Goal: Answer question/provide support: Share knowledge or assist other users

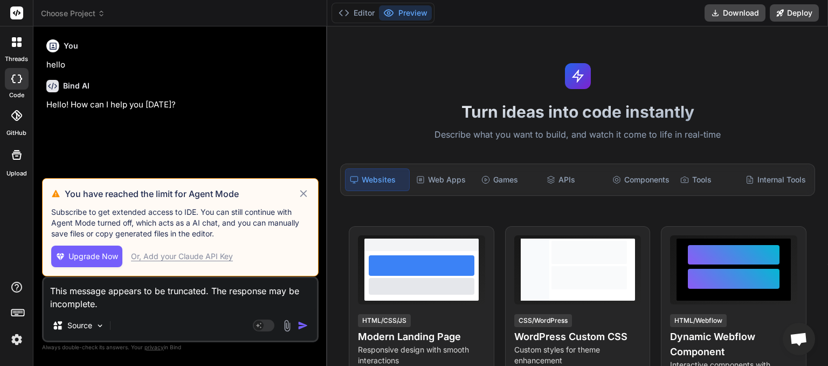
click at [305, 190] on icon at bounding box center [304, 193] width 12 height 13
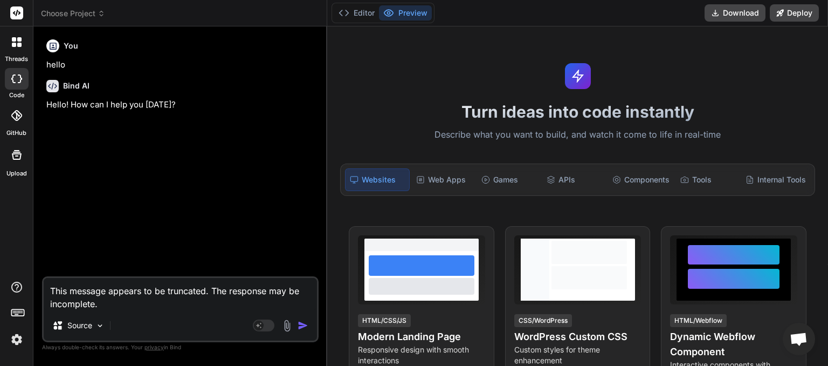
click at [105, 14] on icon at bounding box center [102, 14] width 8 height 8
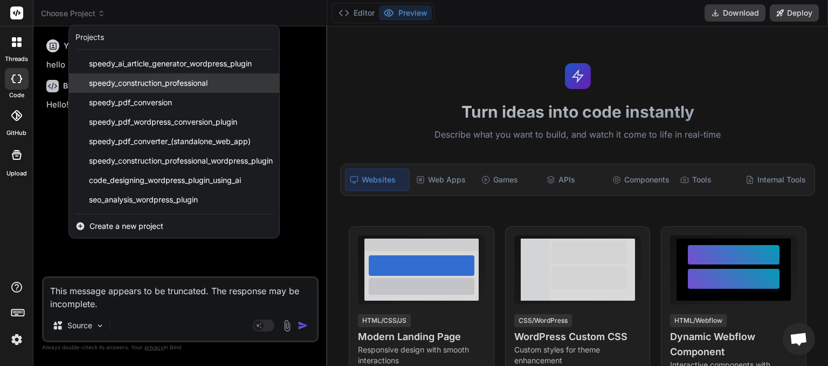
click at [107, 78] on span "speedy_construction_professional" at bounding box center [148, 83] width 119 height 11
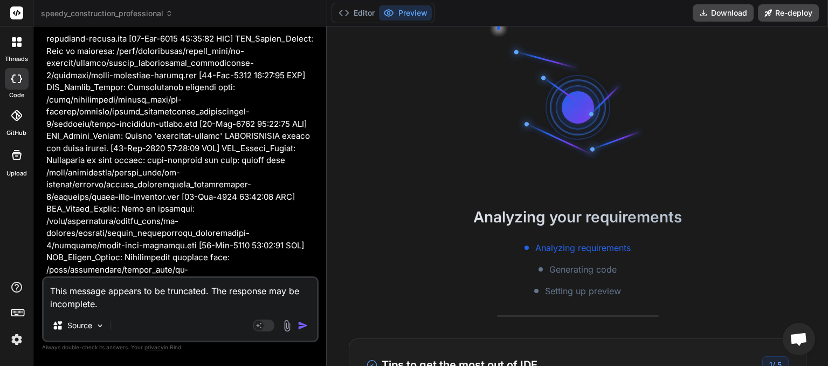
scroll to position [220892, 0]
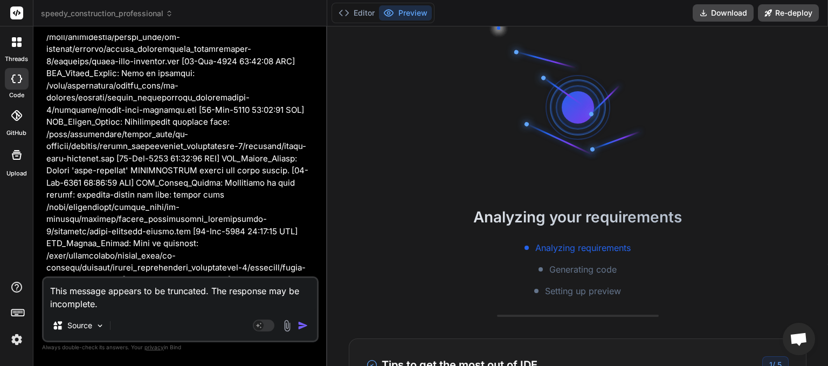
drag, startPoint x: 70, startPoint y: 91, endPoint x: 113, endPoint y: 108, distance: 46.5
copy span "This message appears to be truncated. The response may be incomplete."
click at [302, 321] on img "button" at bounding box center [303, 325] width 11 height 11
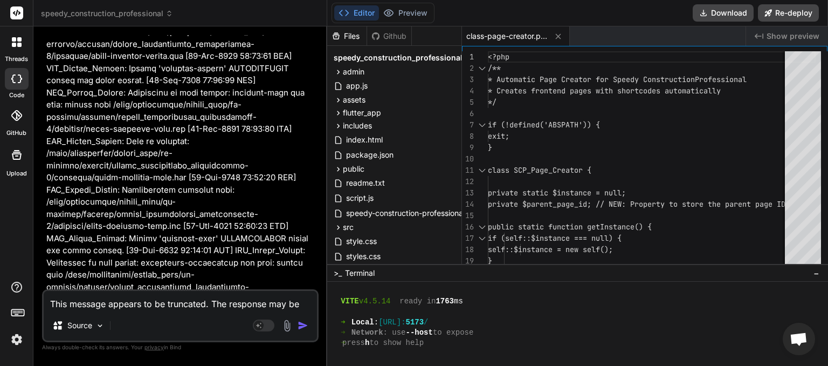
scroll to position [221310, 0]
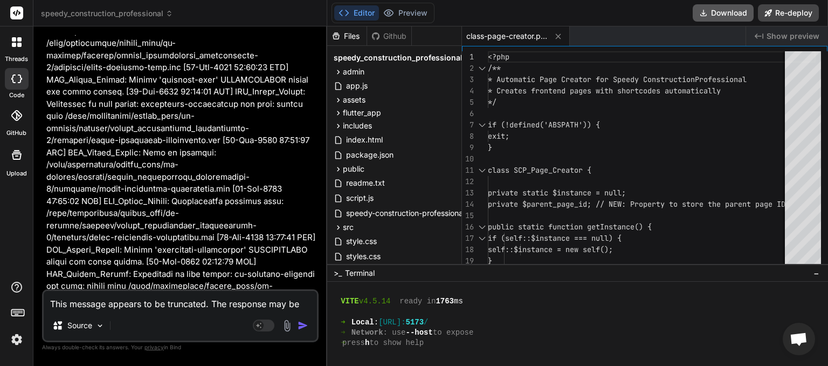
click at [718, 13] on button "Download" at bounding box center [723, 12] width 61 height 17
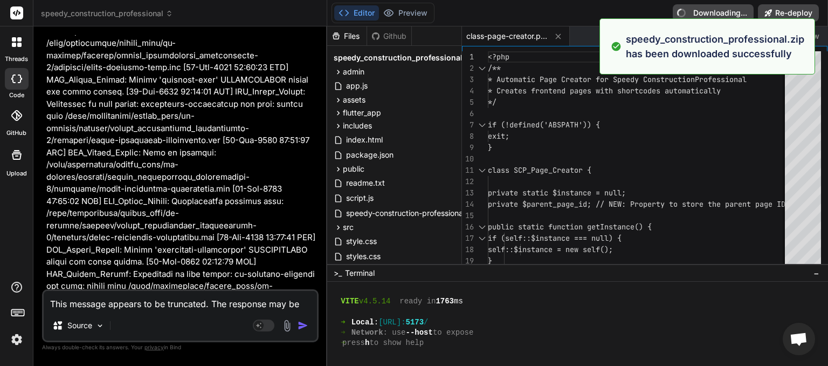
type textarea "x"
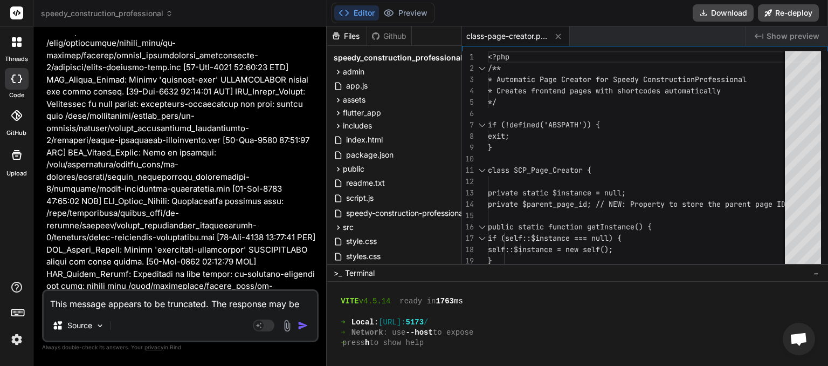
click at [128, 297] on textarea "This message appears to be truncated. The response may be incomplete." at bounding box center [180, 300] width 273 height 19
paste textarea "[[DATE] 06:21:47 UTC] SCP: speedy-construction-professional.php loaded. Version…"
type textarea "[[DATE] 06:21:47 UTC] SCP: speedy-construction-professional.php loaded. Version…"
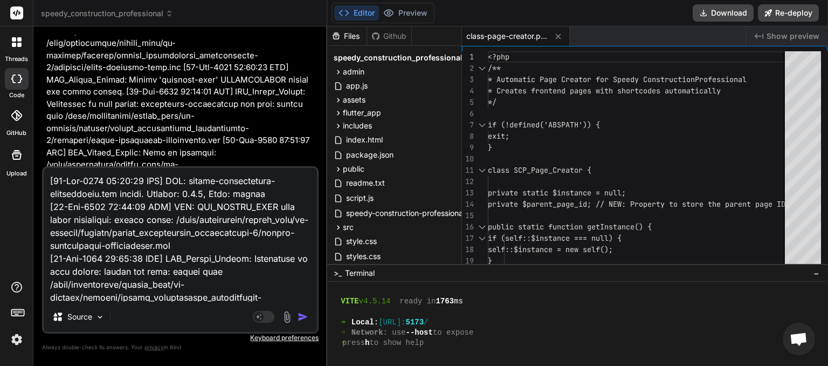
scroll to position [38057, 0]
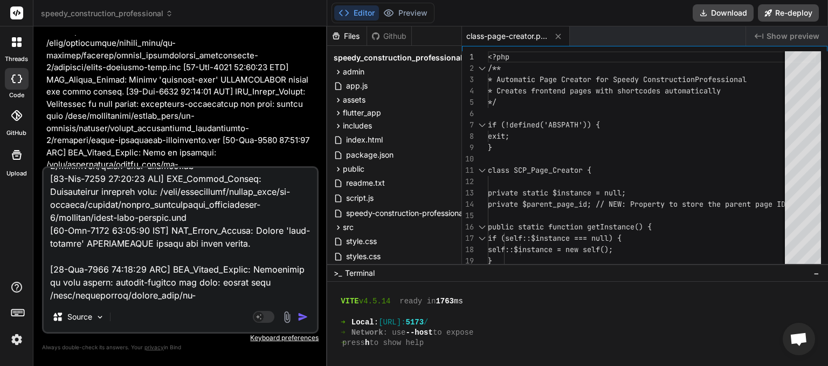
type textarea "x"
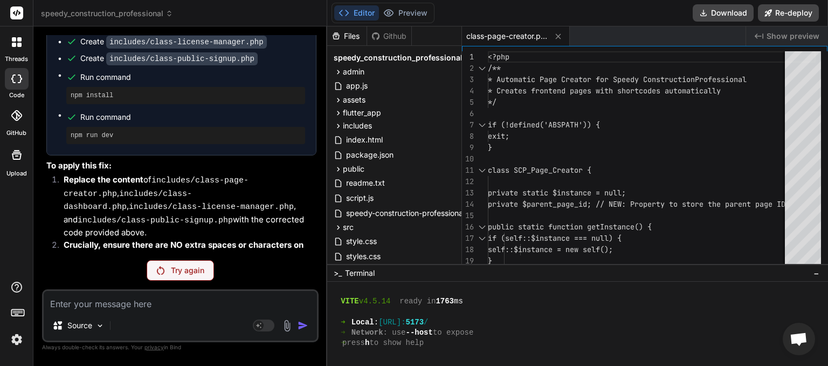
scroll to position [247368, 0]
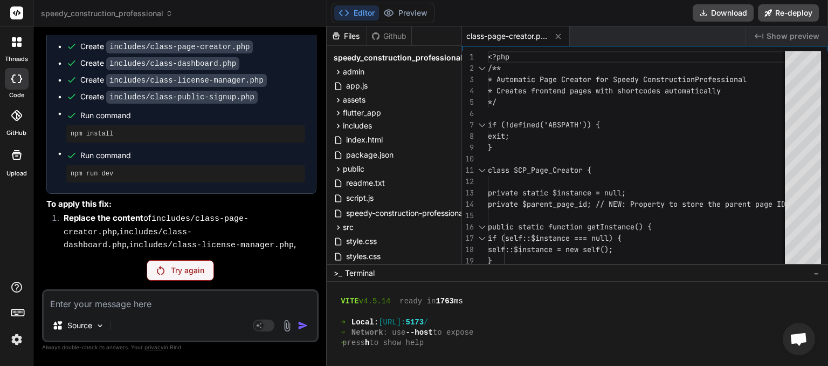
click at [172, 266] on p "Try again" at bounding box center [187, 270] width 33 height 11
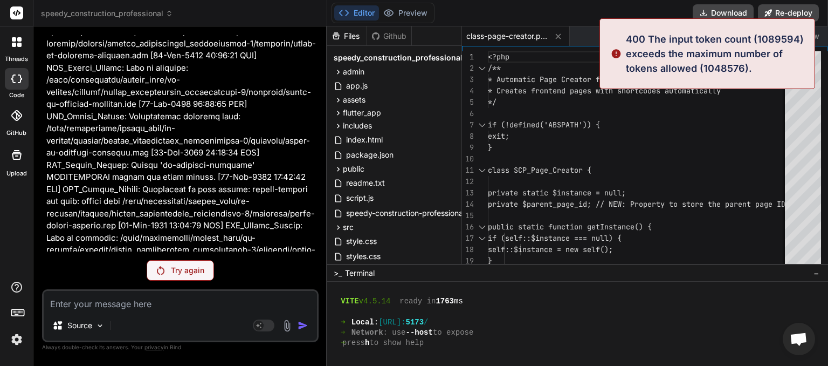
scroll to position [221564, 0]
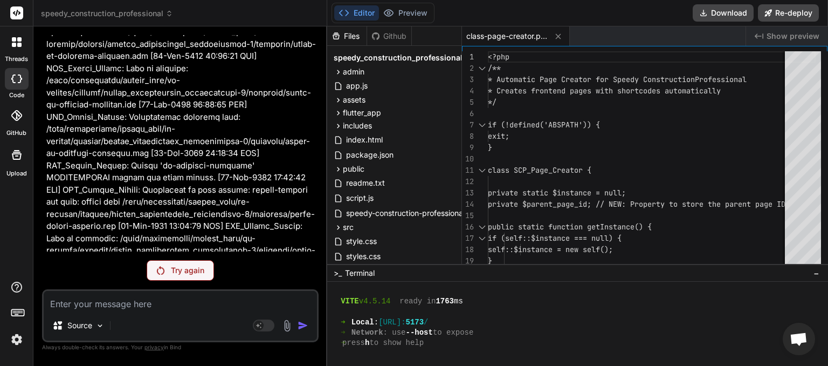
click at [188, 267] on p "Try again" at bounding box center [187, 270] width 33 height 11
click at [171, 16] on icon at bounding box center [170, 14] width 8 height 8
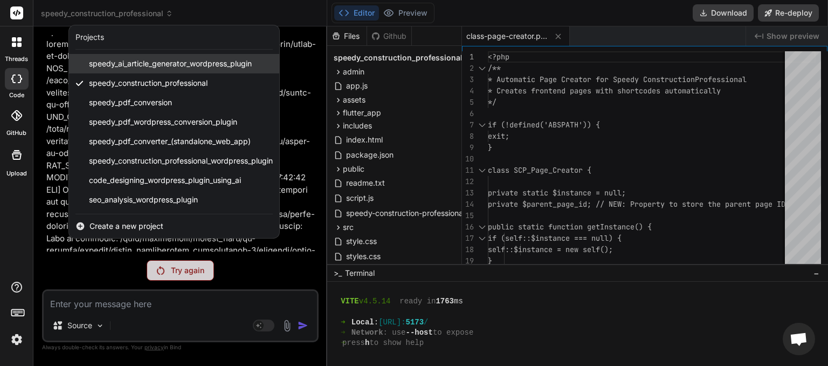
click at [169, 64] on span "speedy_ai_article_generator_wordpress_plugin" at bounding box center [170, 63] width 163 height 11
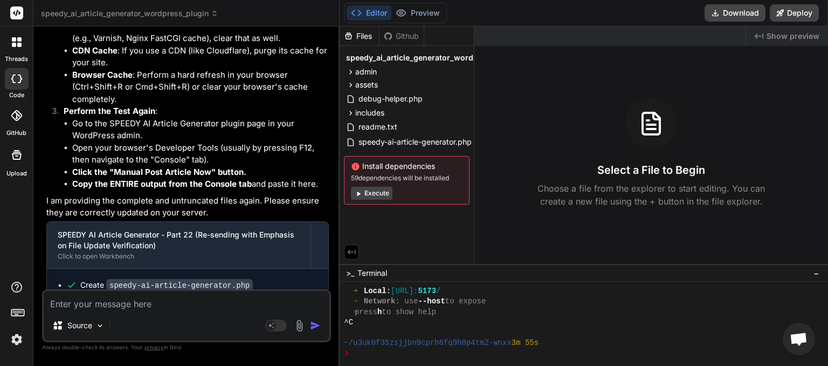
scroll to position [11569, 0]
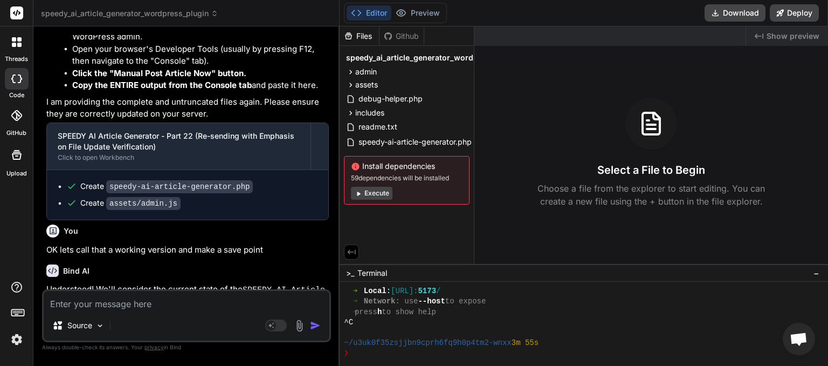
click at [216, 13] on icon at bounding box center [215, 14] width 8 height 8
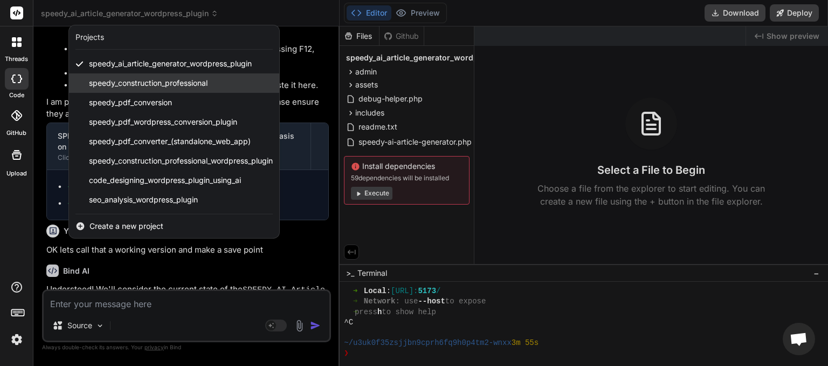
click at [182, 81] on span "speedy_construction_professional" at bounding box center [148, 83] width 119 height 11
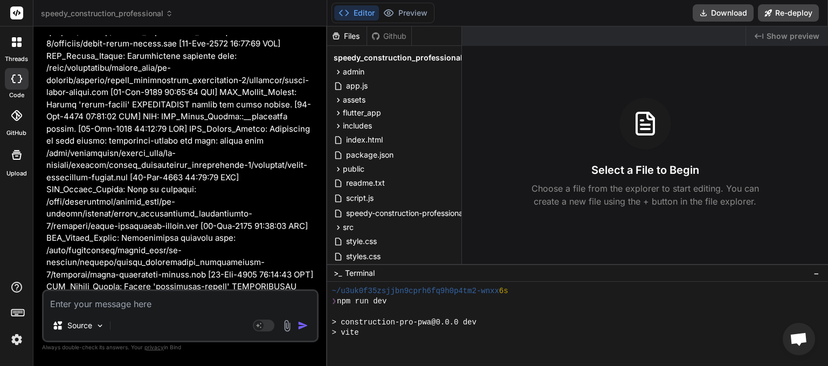
scroll to position [48818, 0]
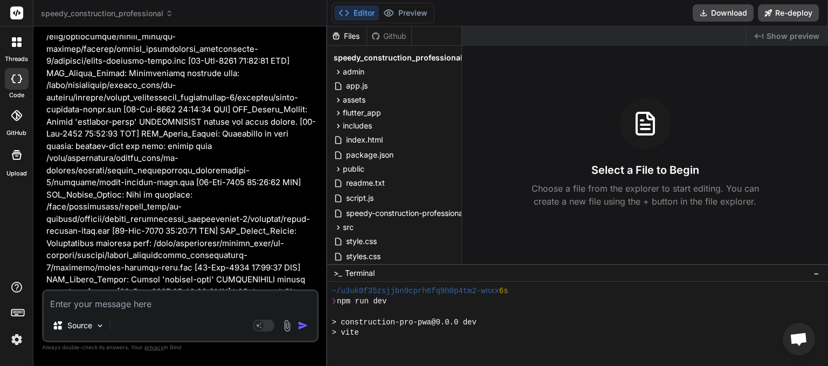
type textarea "x"
click at [122, 300] on textarea at bounding box center [180, 300] width 273 height 19
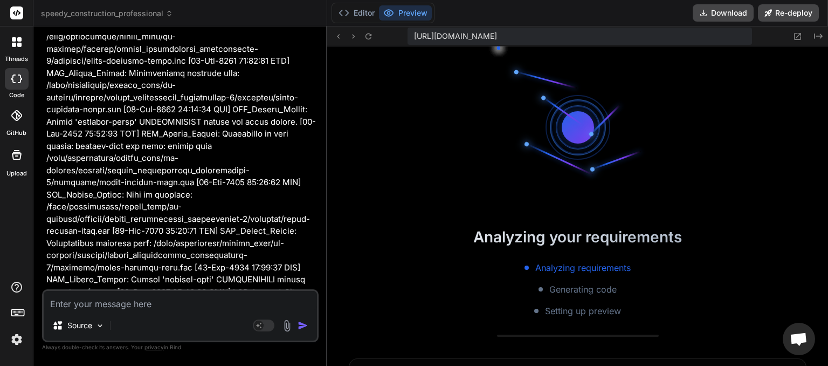
type textarea "c"
type textarea "x"
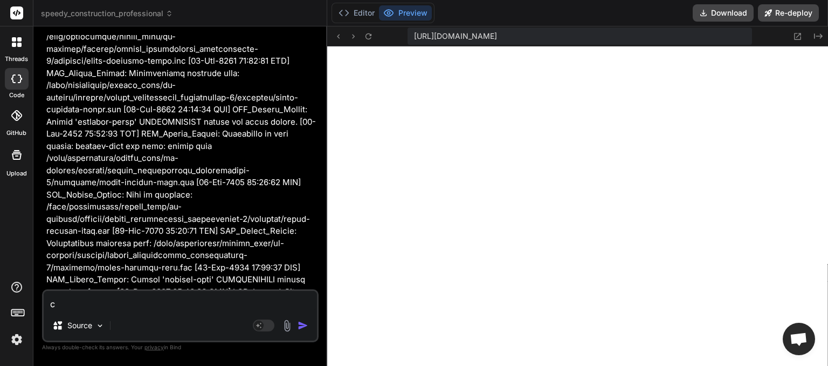
type textarea "cr"
type textarea "x"
type textarea "cri"
type textarea "x"
type textarea "crit"
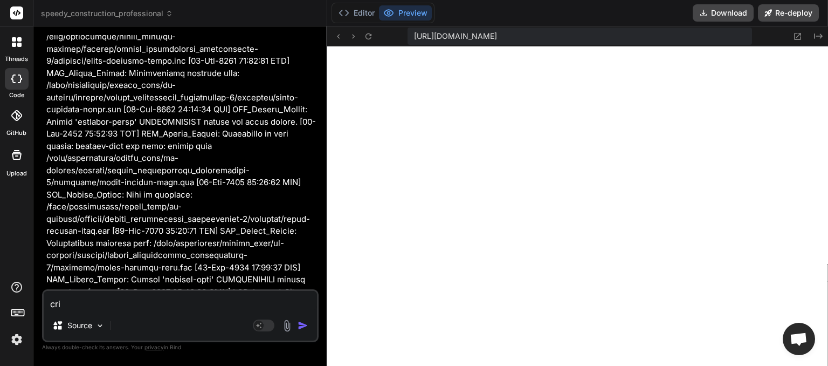
type textarea "x"
type textarea "criti"
type textarea "x"
type textarea "critic"
type textarea "x"
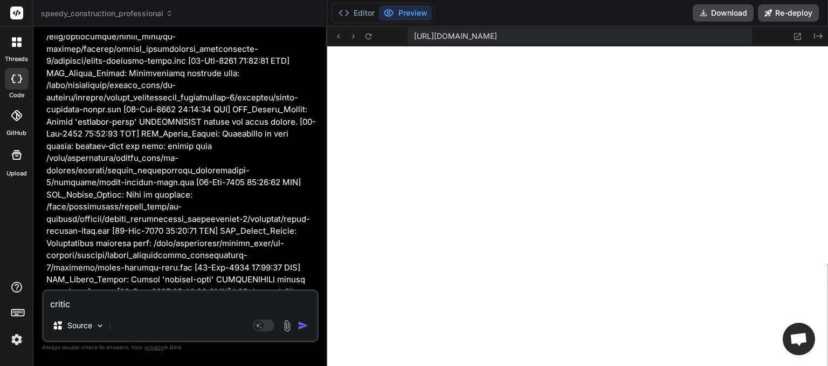
type textarea "critica"
type textarea "x"
type textarea "critical"
type textarea "x"
type textarea "critical"
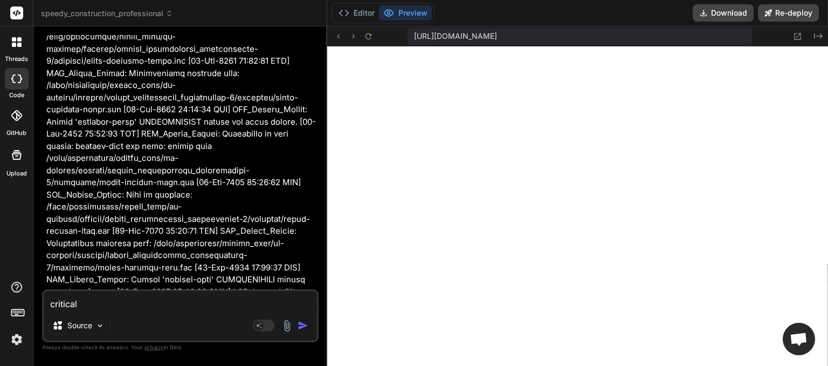
type textarea "x"
type textarea "critical e"
type textarea "x"
type textarea "critical er"
type textarea "x"
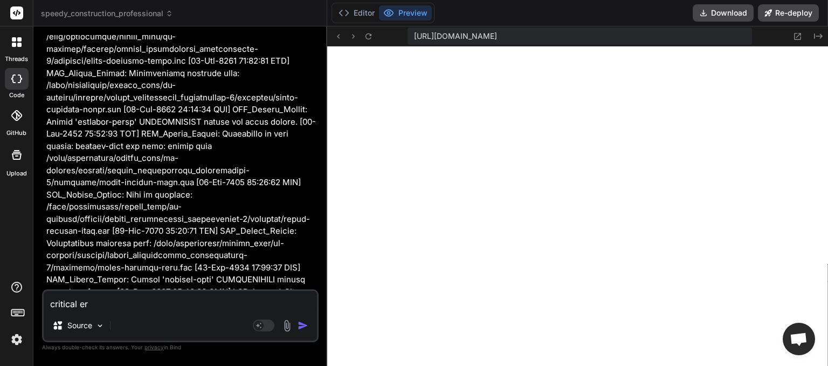
type textarea "critical err"
type textarea "x"
type textarea "critical erro"
type textarea "x"
type textarea "critical error"
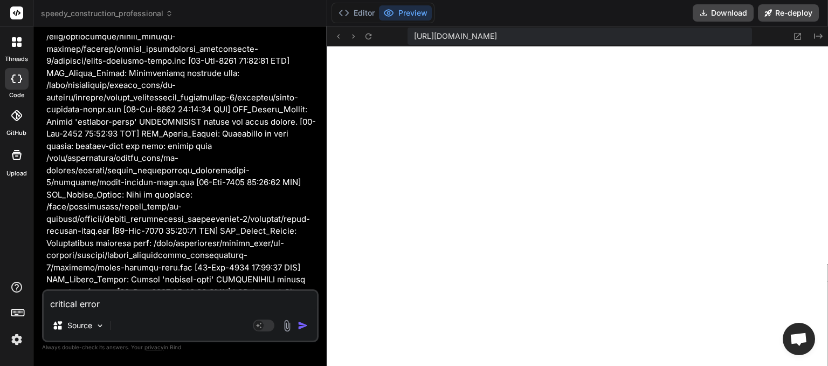
type textarea "x"
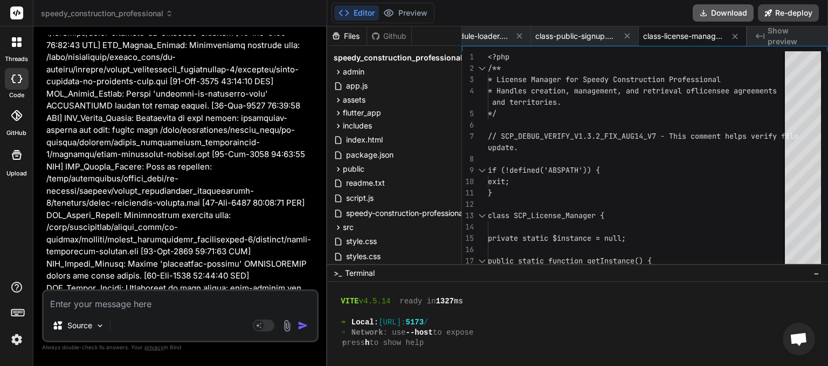
scroll to position [0, 438]
click at [726, 12] on button "Download" at bounding box center [723, 12] width 61 height 17
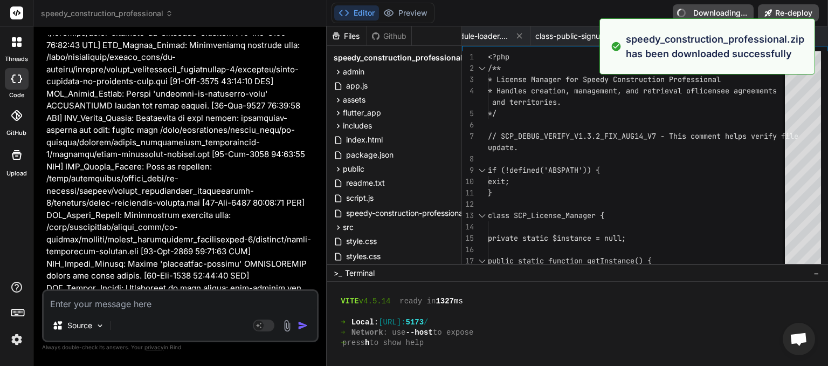
type textarea "x"
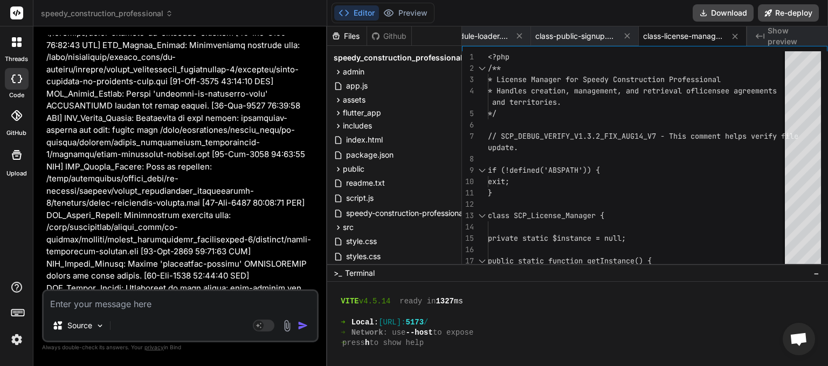
click at [124, 305] on textarea at bounding box center [180, 300] width 273 height 19
type textarea "t"
type textarea "x"
type textarea "th"
type textarea "x"
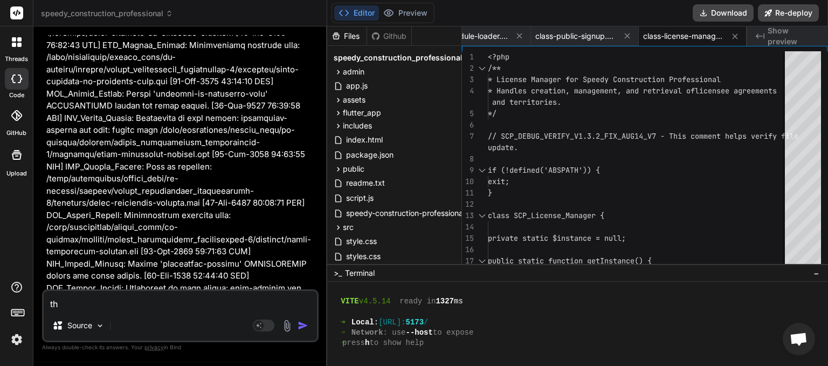
type textarea "thi"
type textarea "x"
type textarea "this"
type textarea "x"
type textarea "this"
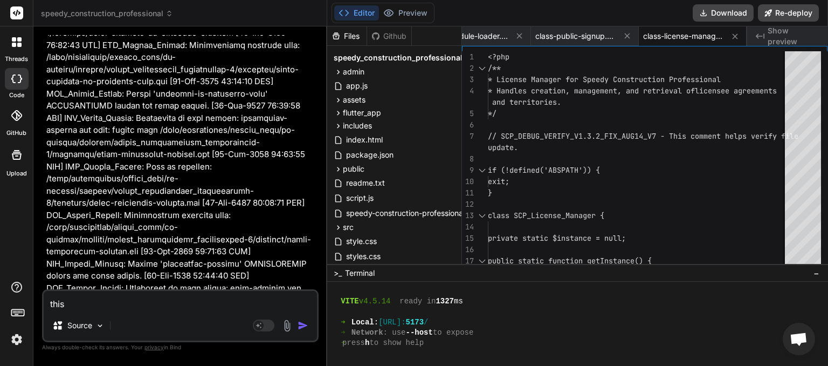
type textarea "x"
type textarea "this i"
type textarea "x"
type textarea "this is"
type textarea "x"
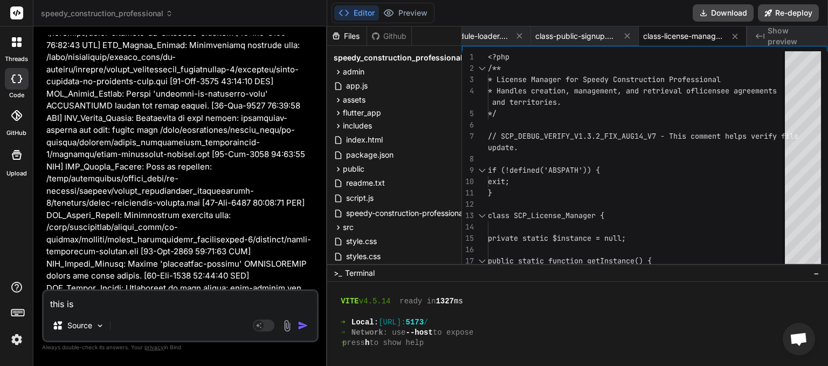
type textarea "this isn"
type textarea "x"
type textarea "this isnt"
type textarea "x"
type textarea "this isnt"
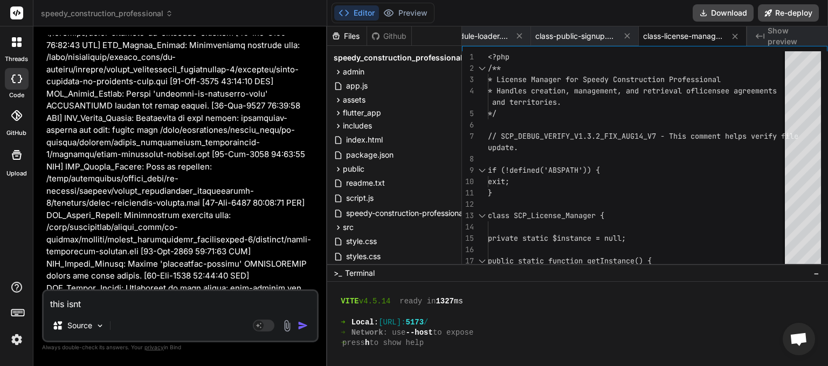
type textarea "x"
type textarea "this isnt g"
type textarea "x"
type textarea "this isnt go"
type textarea "x"
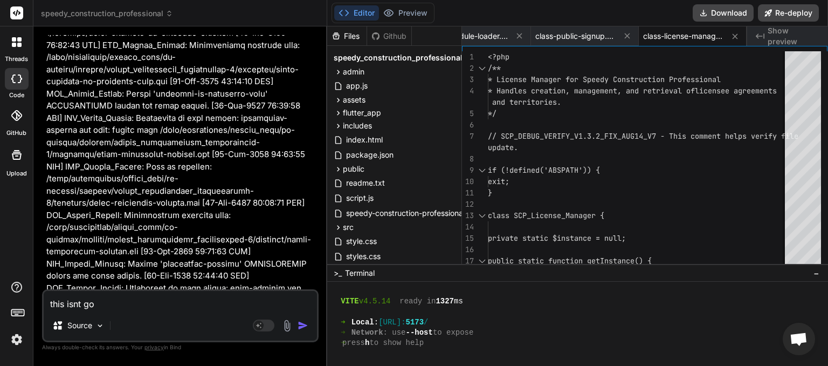
type textarea "this isnt goi"
type textarea "x"
type textarea "this isnt goin"
type textarea "x"
type textarea "this isnt going"
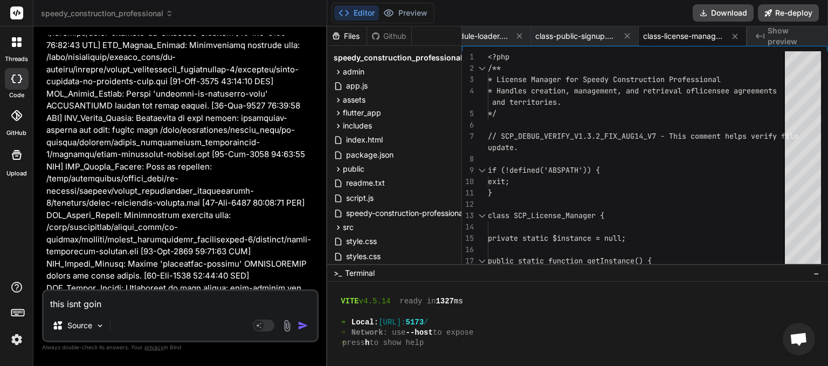
type textarea "x"
type textarea "this isnt going"
type textarea "x"
type textarea "this isnt going a"
type textarea "x"
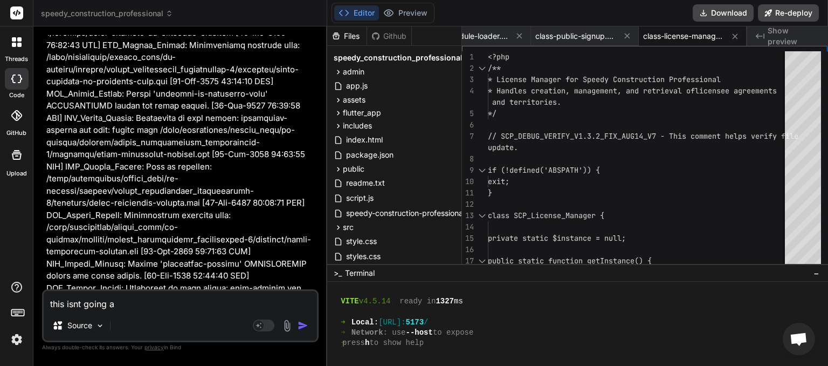
type textarea "this isnt going as"
type textarea "x"
type textarea "this isnt going asw"
type textarea "x"
type textarea "this isnt going aswa"
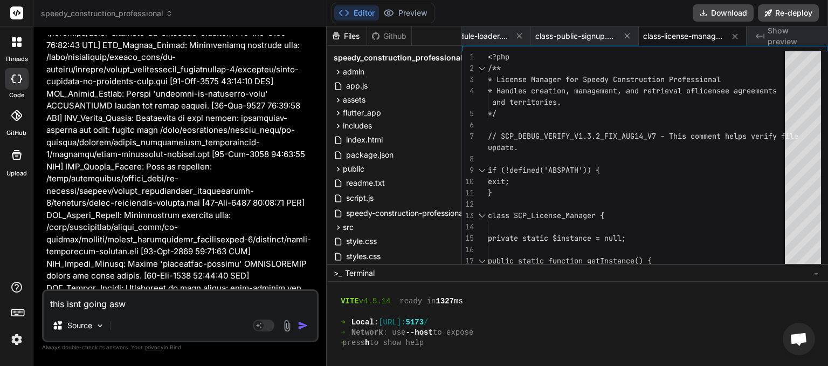
type textarea "x"
type textarea "this isnt going asway"
type textarea "x"
type textarea "this isnt going asway,"
type textarea "x"
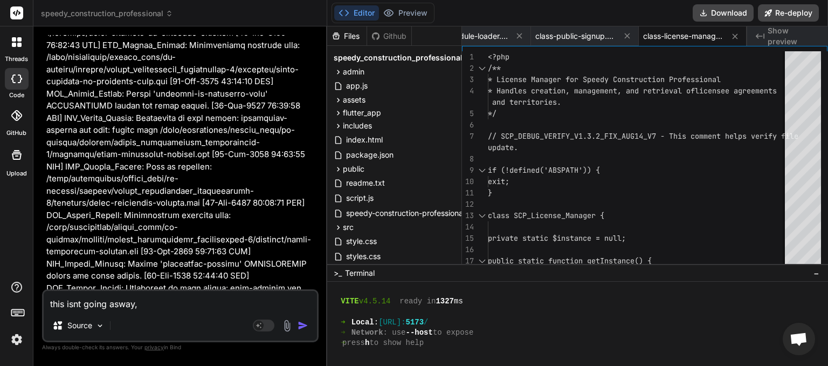
type textarea "this isnt going asway,"
type textarea "x"
type textarea "this isnt going asway, w"
type textarea "x"
type textarea "this isnt going asway, wh"
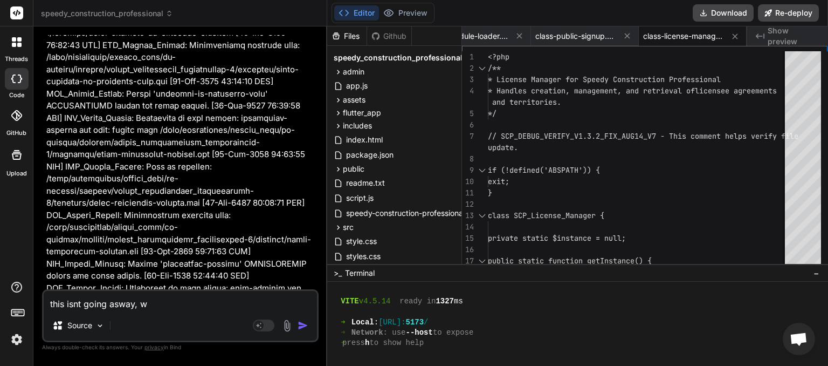
type textarea "x"
type textarea "this isnt going asway, whi"
type textarea "x"
type textarea "this isnt going asway, whic"
type textarea "x"
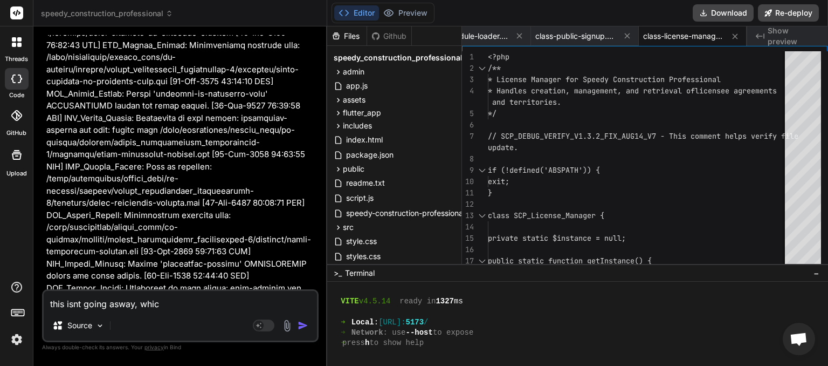
type textarea "this isnt going asway, which"
type textarea "x"
type textarea "this isnt going asway, which"
type textarea "x"
type textarea "this isnt going asway, which f"
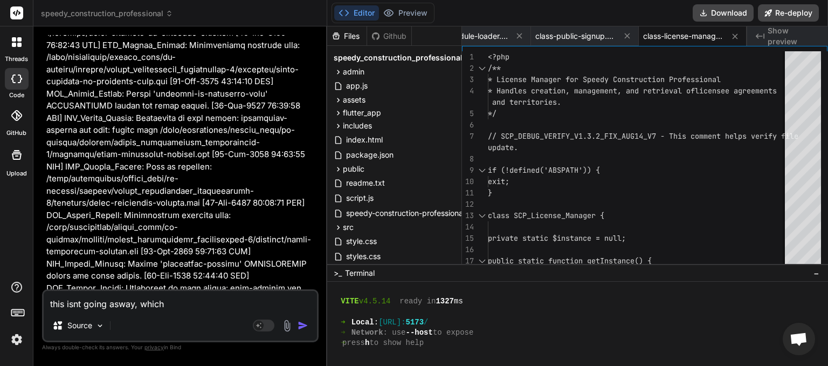
type textarea "x"
type textarea "this isnt going asway, which fi"
type textarea "x"
type textarea "this isnt going asway, which fil"
type textarea "x"
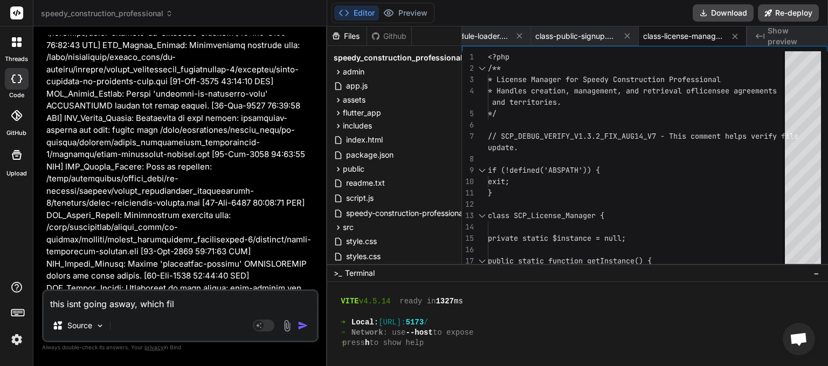
type textarea "this isnt going asway, which file"
type textarea "x"
type textarea "this isnt going asway, which file"
type textarea "x"
type textarea "this isnt going asway, which file d"
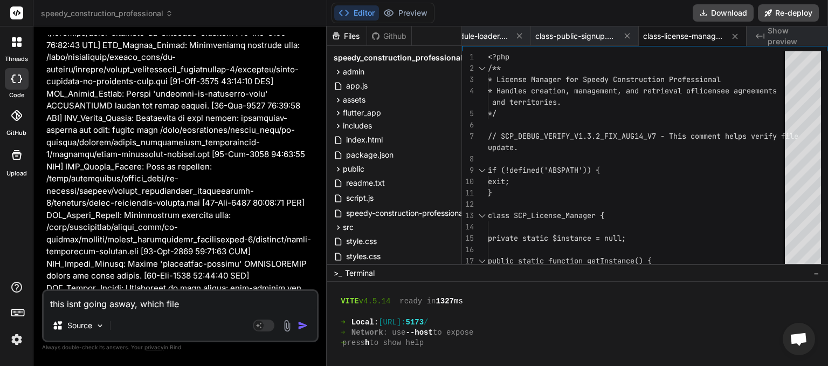
type textarea "x"
type textarea "this isnt going asway, which file do"
type textarea "x"
type textarea "this isnt going asway, which file do"
type textarea "x"
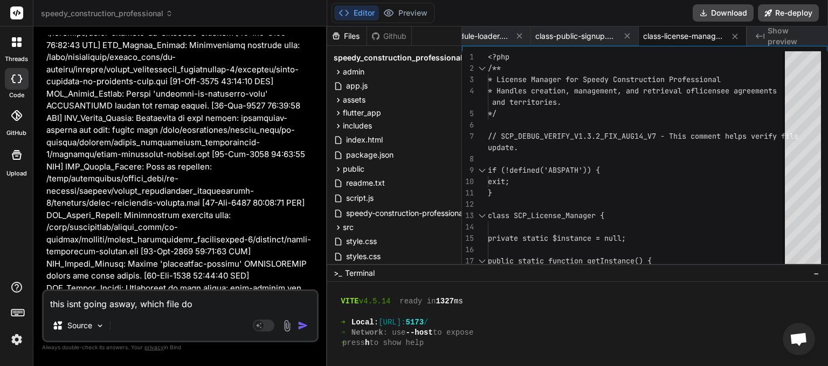
type textarea "this isnt going asway, which file do i"
type textarea "x"
type textarea "this isnt going asway, which file do i"
type textarea "x"
type textarea "this isnt going asway, which file do i n"
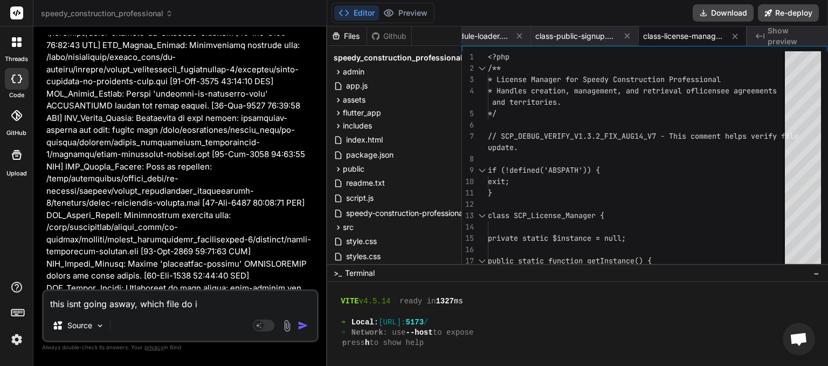
type textarea "x"
type textarea "this isnt going asway, which file do i ne"
type textarea "x"
type textarea "this isnt going asway, which file do i nee"
type textarea "x"
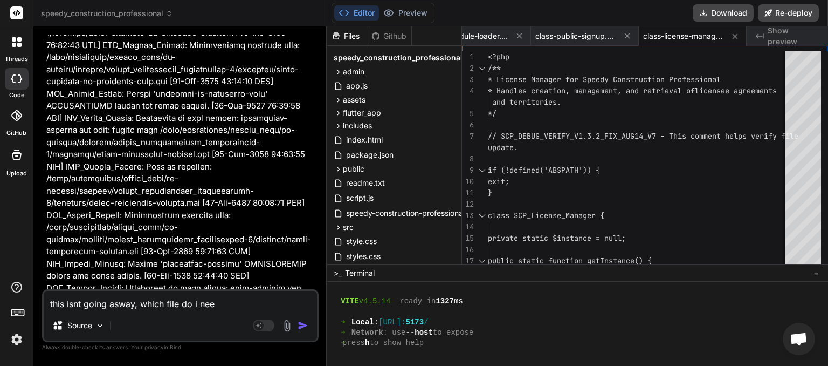
type textarea "this isnt going asway, which file do i need"
type textarea "x"
type textarea "this isnt going asway, which file do i need"
type textarea "x"
type textarea "this isnt going asway, which file do i need t"
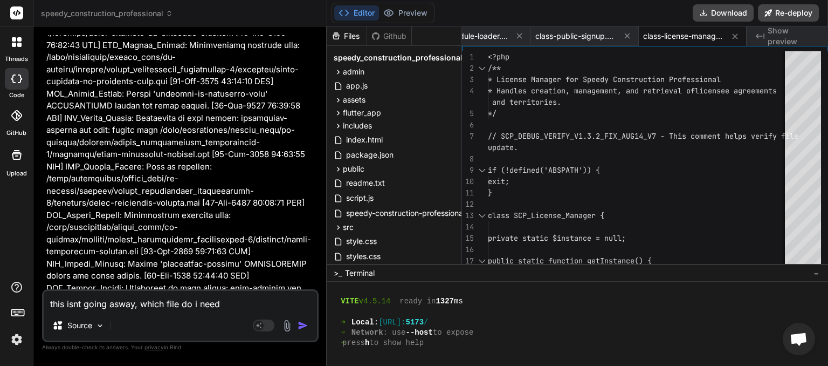
type textarea "x"
type textarea "this isnt going asway, which file do i need to"
type textarea "x"
type textarea "this isnt going asway, which file do i need to"
type textarea "x"
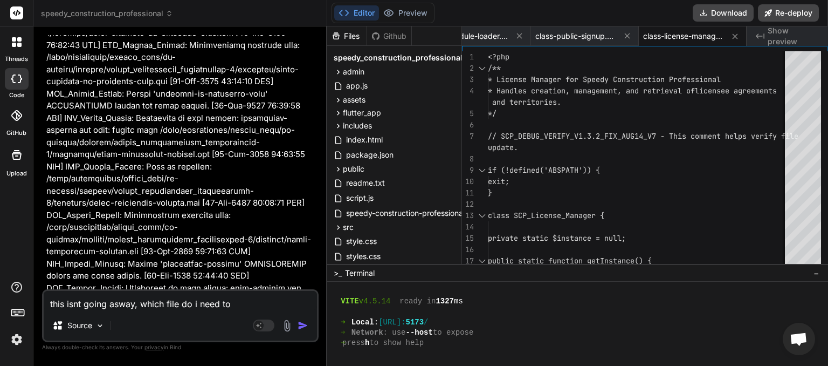
type textarea "this isnt going asway, which file do i need to c"
type textarea "x"
type textarea "this isnt going asway, which file do i need to ch"
type textarea "x"
type textarea "this isnt going asway, which file do i need to che"
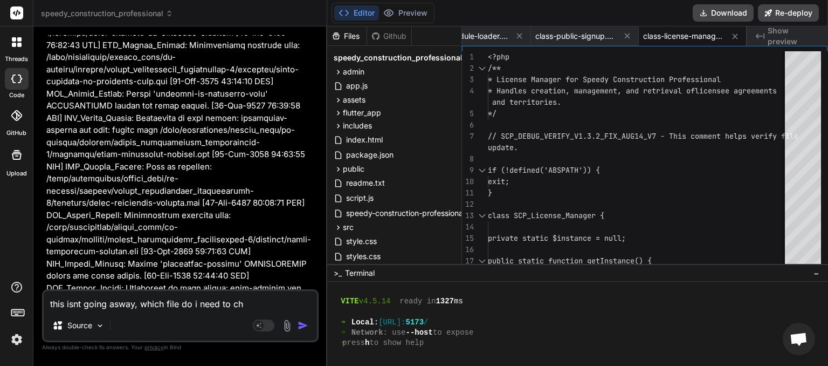
type textarea "x"
type textarea "this isnt going asway, which file do i need to chec"
type textarea "x"
type textarea "this isnt going asway, which file do i need to check"
type textarea "x"
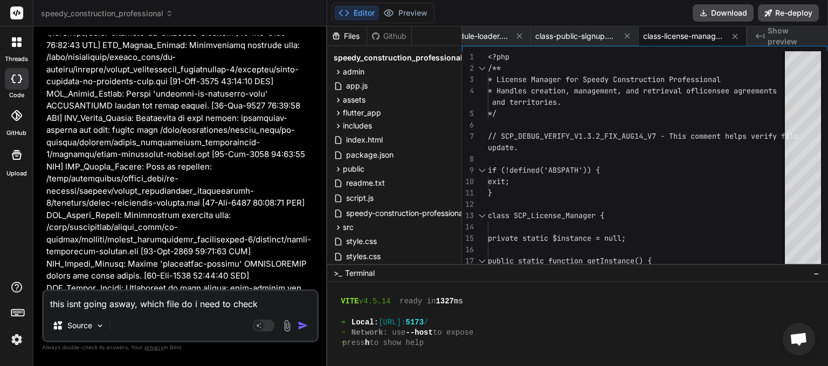
type textarea "this isnt going asway, which file do i need to check"
type textarea "x"
type textarea "this isnt going asway, which file do i need to check t"
type textarea "x"
type textarea "this isnt going asway, which file do i need to check th"
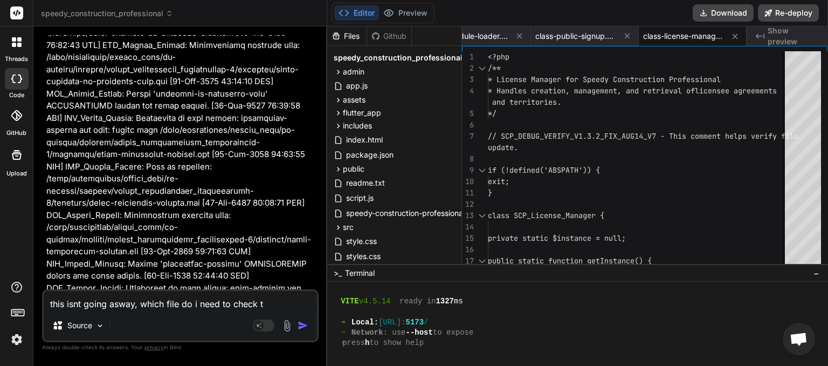
type textarea "x"
type textarea "this isnt going asway, which file do i need to check the"
type textarea "x"
type textarea "this isnt going asway, which file do i need to check the"
type textarea "x"
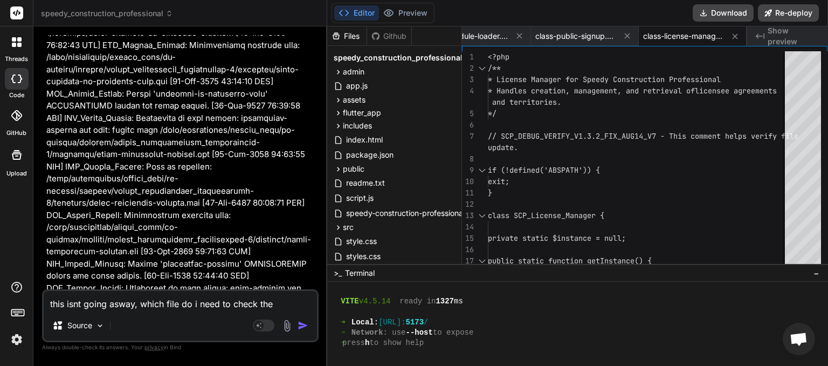
type textarea "this isnt going asway, which file do i need to check the c"
type textarea "x"
type textarea "this isnt going asway, which file do i need to check the co"
type textarea "x"
type textarea "this isnt going asway, which file do i need to check the cod"
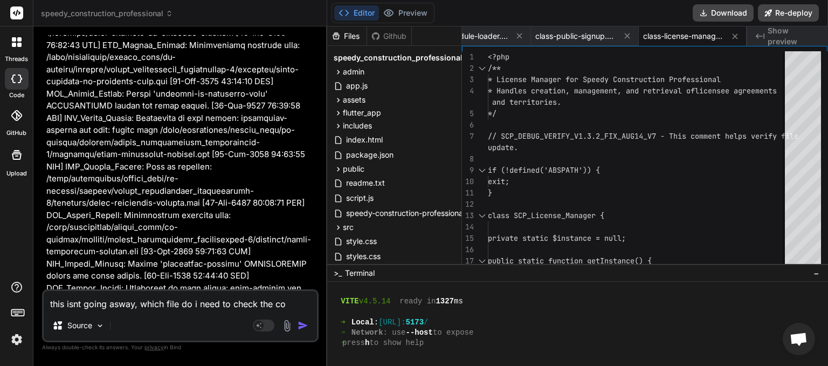
type textarea "x"
type textarea "this isnt going asway, which file do i need to check the codi"
type textarea "x"
type textarea "this isnt going asway, which file do i need to check the codin"
type textarea "x"
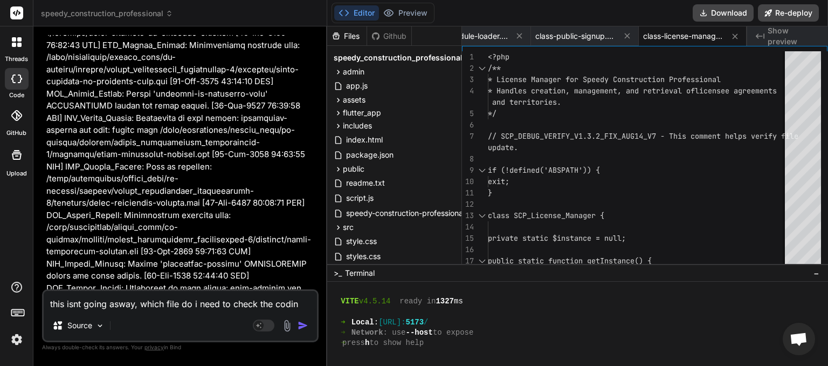
type textarea "this isnt going asway, which file do i need to check the coding"
type textarea "x"
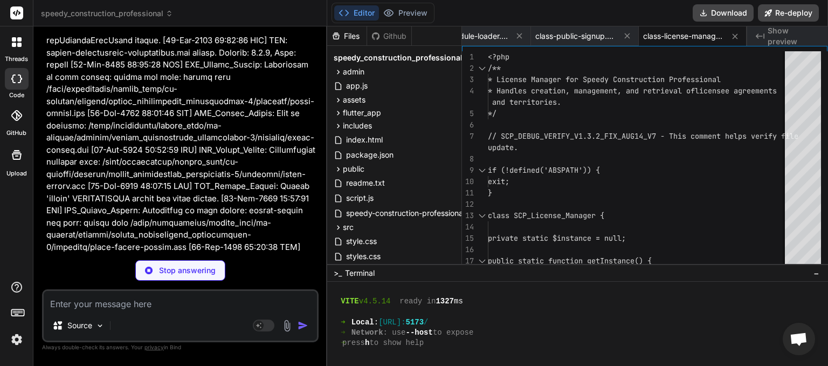
scroll to position [222658, 0]
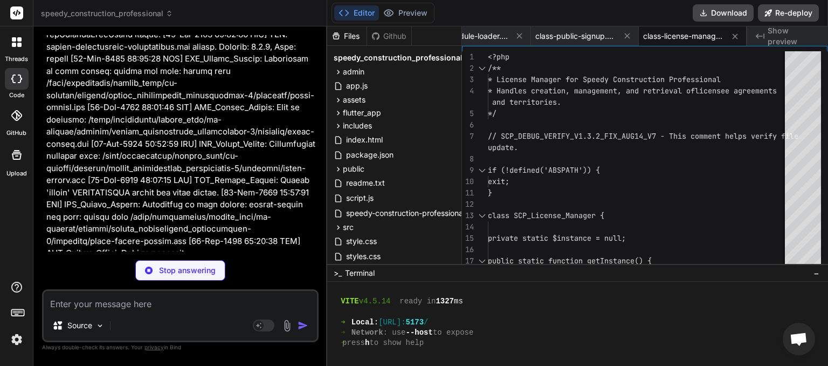
click at [100, 305] on textarea at bounding box center [180, 300] width 273 height 19
type textarea "x"
type textarea "s"
type textarea "x"
type textarea "sh"
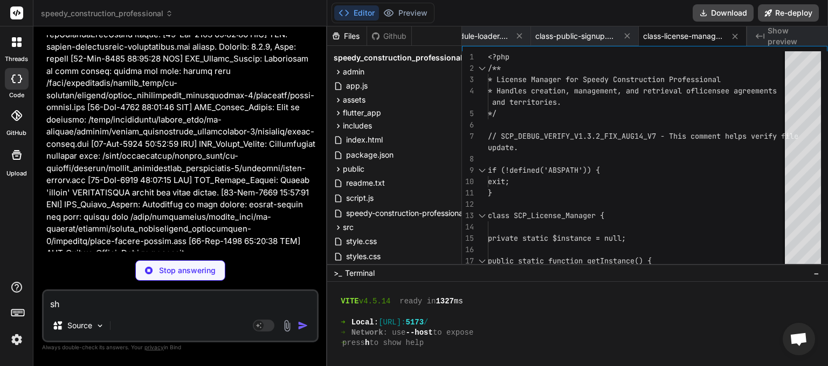
type textarea "x"
type textarea "sho"
type textarea "x"
type textarea "show"
type textarea "x"
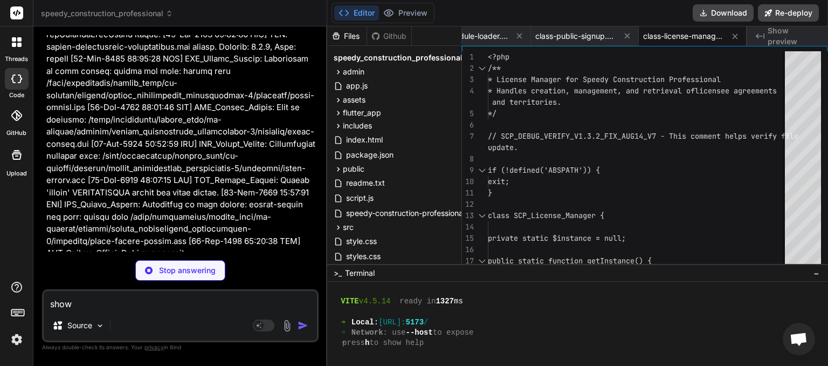
type textarea "show"
type textarea "x"
type textarea "show m"
type textarea "x"
type textarea "show me"
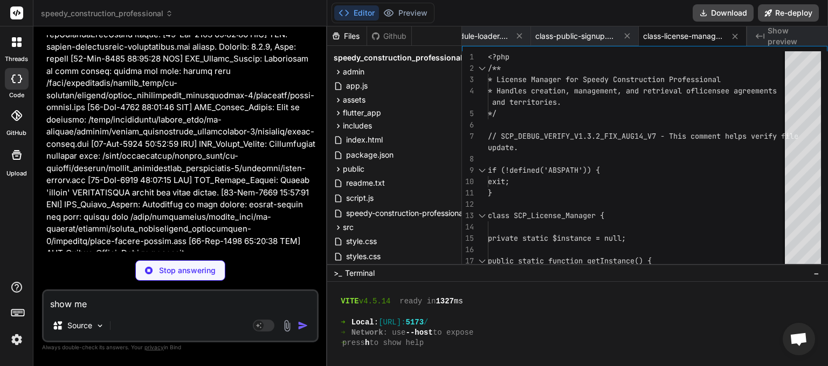
type textarea "x"
type textarea "show me"
type textarea "x"
type textarea "show me t"
type textarea "x"
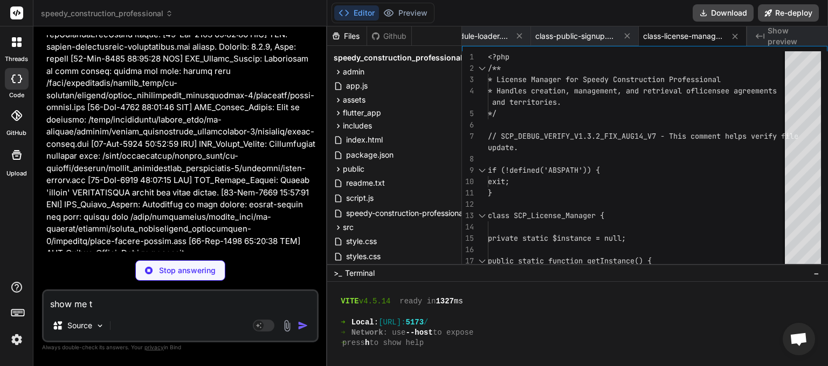
type textarea "show me th"
type textarea "x"
type textarea "show me the"
type textarea "x"
type textarea "show me the"
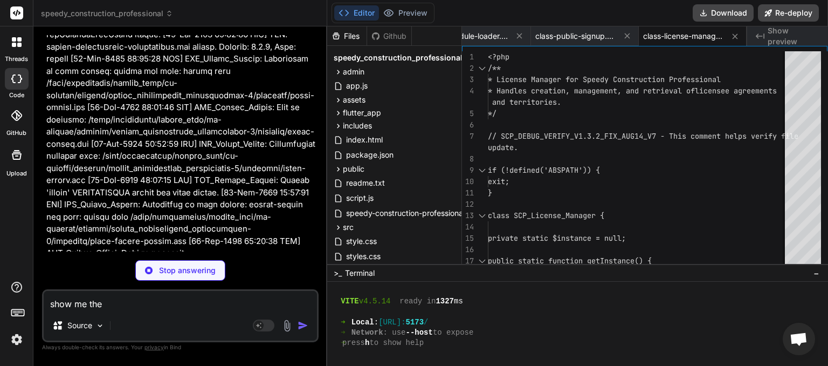
type textarea "x"
type textarea "show me the c"
type textarea "x"
type textarea "show me the co"
type textarea "x"
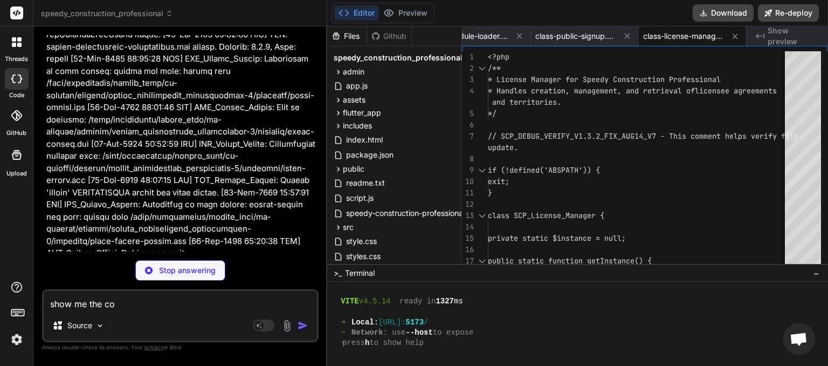
type textarea "show me the cod"
type textarea "x"
type textarea "show me the code"
type textarea "x"
type textarea "show me the code"
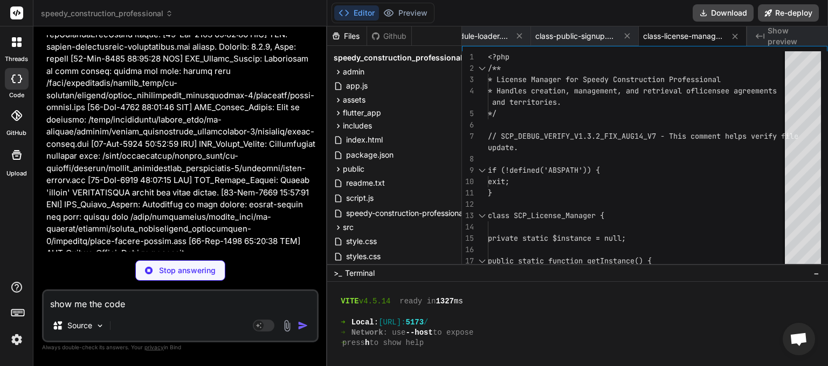
type textarea "x"
type textarea "show me the code t"
type textarea "x"
type textarea "show me the code th"
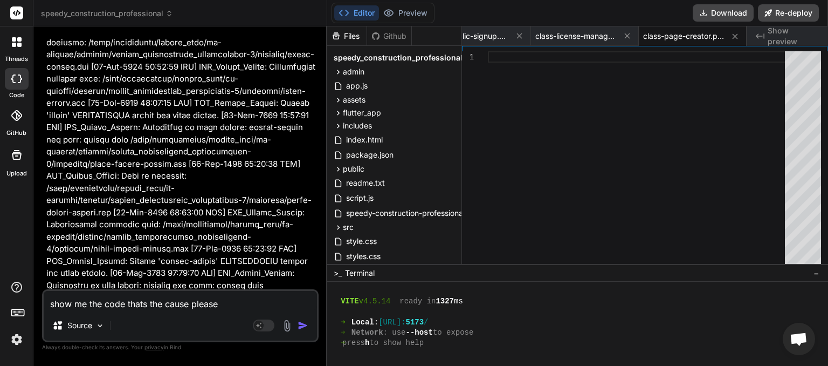
scroll to position [222774, 0]
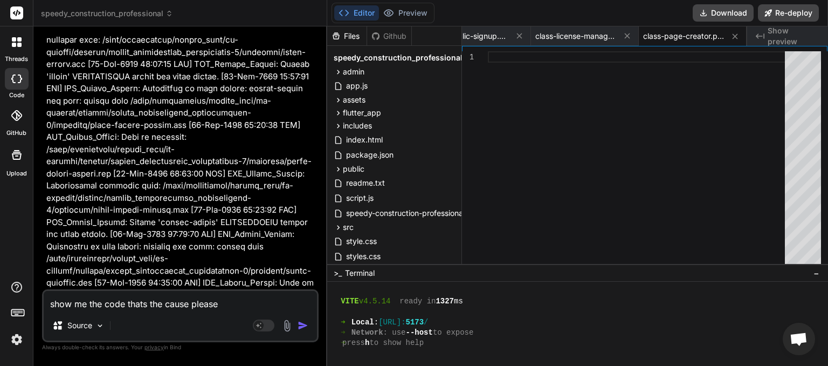
drag, startPoint x: 230, startPoint y: 307, endPoint x: 43, endPoint y: 300, distance: 186.7
click at [44, 300] on textarea "show me the code thats the cause please" at bounding box center [180, 300] width 273 height 19
drag, startPoint x: 106, startPoint y: 275, endPoint x: 69, endPoint y: 265, distance: 38.1
copy span "This message appears to be truncated. The response may be incomplete."
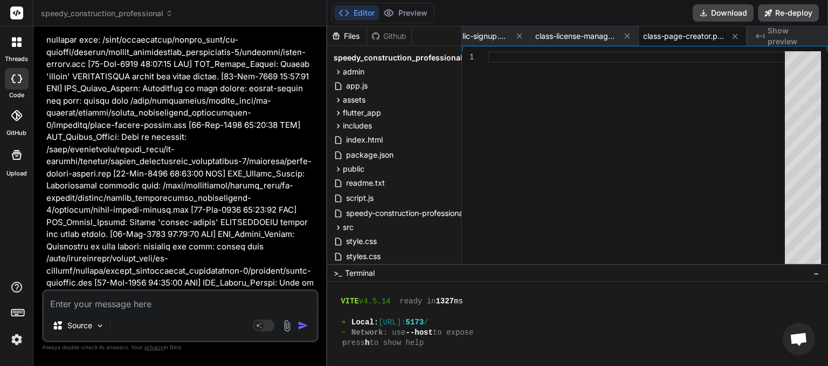
click at [83, 306] on textarea at bounding box center [180, 300] width 273 height 19
paste textarea "This message appears to be truncated. The response may be incomplete."
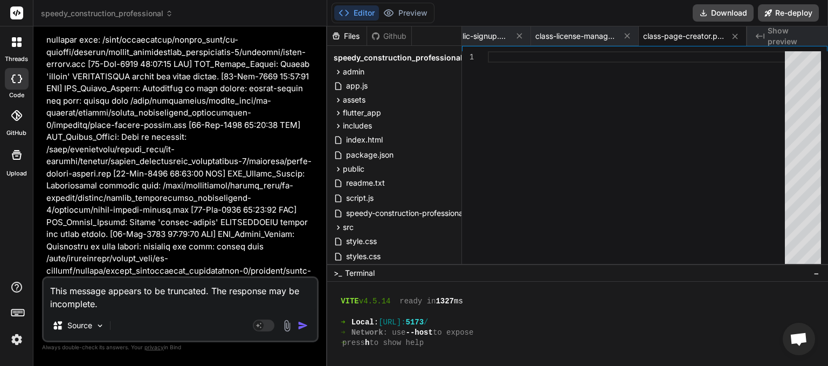
click at [302, 327] on img "button" at bounding box center [303, 325] width 11 height 11
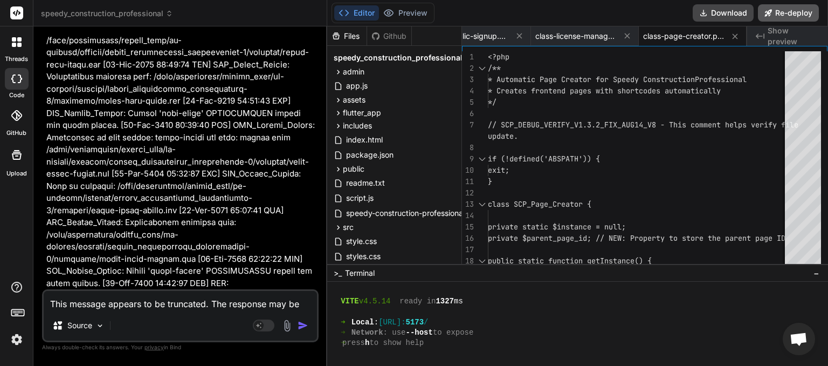
scroll to position [0, 546]
click at [710, 13] on button "Download" at bounding box center [723, 12] width 61 height 17
paste textarea "[[DATE] 06:39:34 UTC] SCP: speedy-construction-professional.php loaded. Version…"
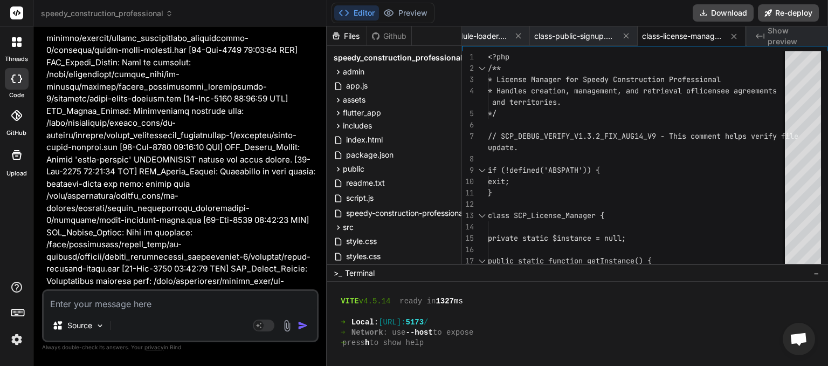
scroll to position [224138, 0]
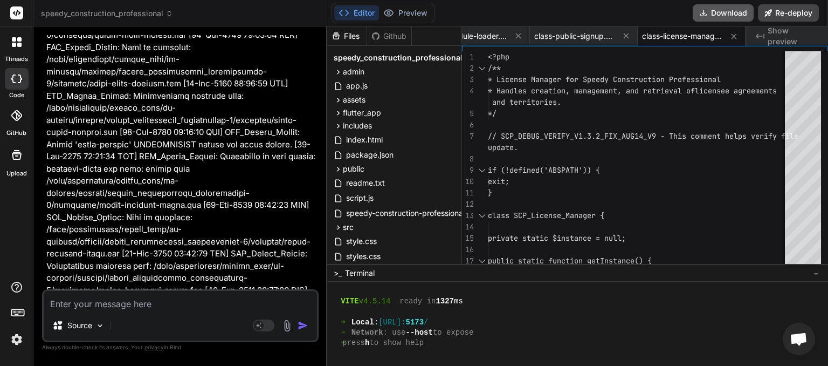
click at [725, 18] on button "Download" at bounding box center [723, 12] width 61 height 17
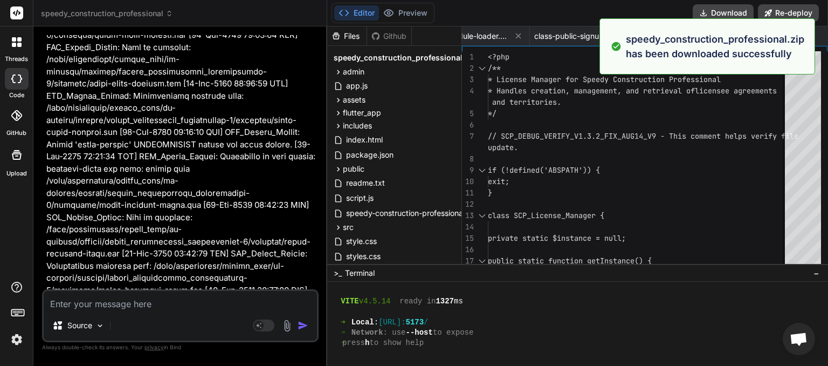
scroll to position [0, 438]
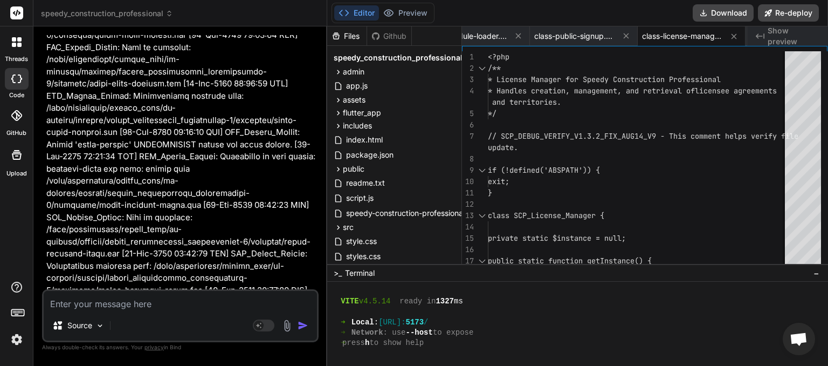
click at [111, 304] on textarea at bounding box center [180, 300] width 273 height 19
paste textarea "/home/myinspector/public_html/wp-admin/network/plugins.php(13): require('/home/…"
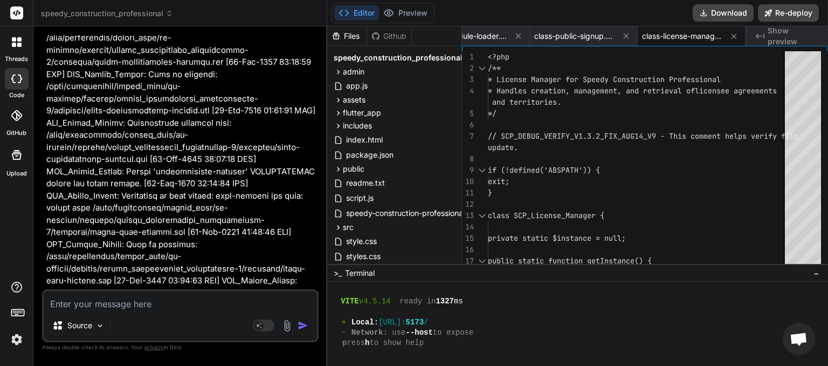
scroll to position [224619, 0]
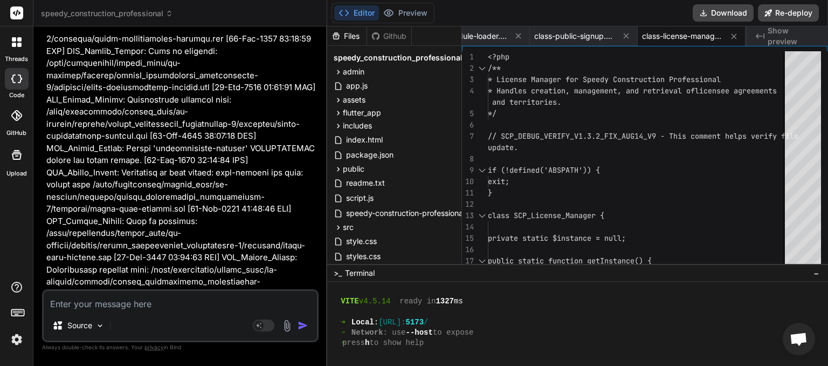
click at [79, 305] on textarea at bounding box center [180, 300] width 273 height 19
paste textarea "[[DATE] 06:44:57 UTC] SCP: speedy-construction-professional.php loaded. Version…"
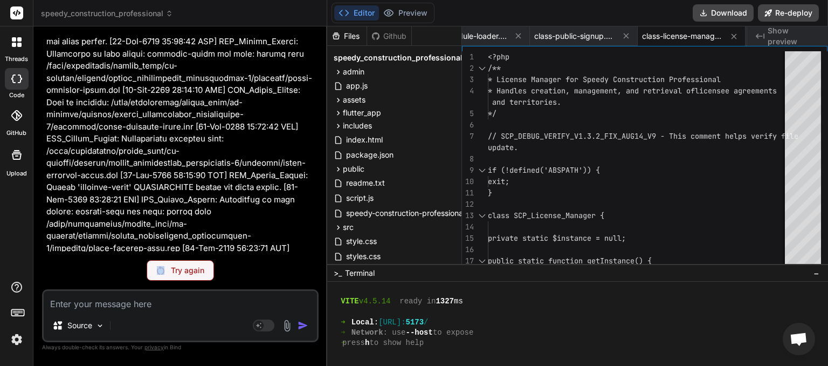
scroll to position [231146, 0]
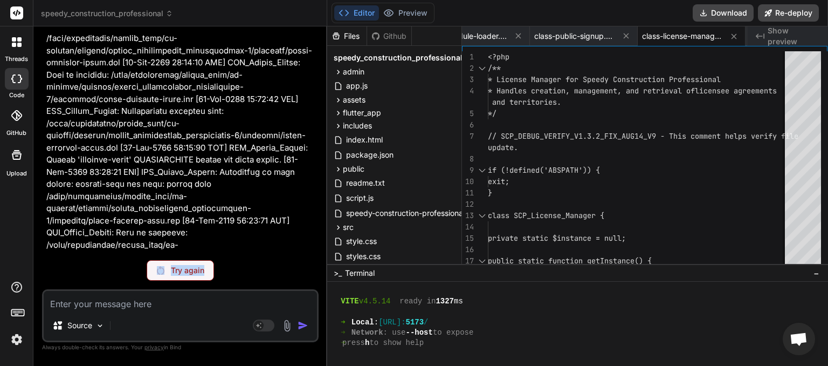
drag, startPoint x: 46, startPoint y: 38, endPoint x: 217, endPoint y: 237, distance: 262.3
click at [232, 251] on div "You Bind AI It seems we're still battling persistent PHP Deprecated warnings an…" at bounding box center [181, 143] width 274 height 216
copy div "is readable: /home/myinspector/public_html/wp-content/plugins/speedy_constructi…"
click at [84, 300] on textarea at bounding box center [180, 300] width 273 height 19
paste textarea "is readable: /home/myinspector/public_html/wp-content/plugins/speedy_constructi…"
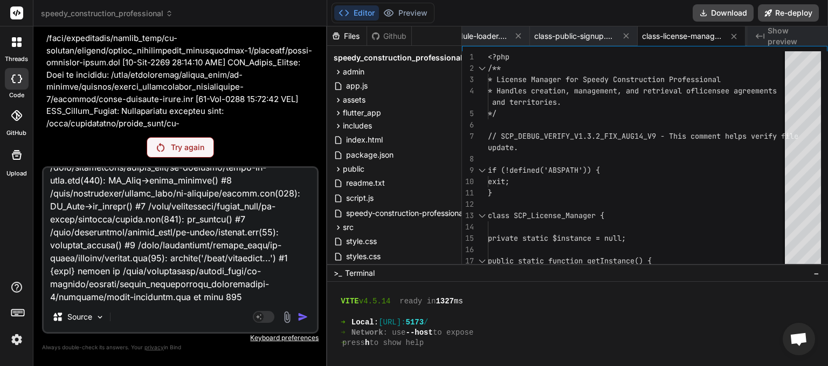
scroll to position [352, 0]
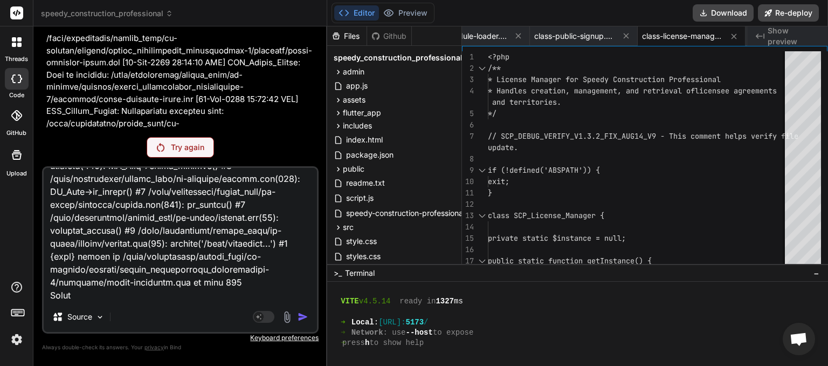
drag, startPoint x: 57, startPoint y: 276, endPoint x: 46, endPoint y: 274, distance: 11.4
click at [46, 274] on textarea at bounding box center [180, 235] width 273 height 134
drag, startPoint x: 87, startPoint y: 275, endPoint x: 43, endPoint y: 270, distance: 44.5
click at [44, 270] on textarea at bounding box center [180, 235] width 273 height 134
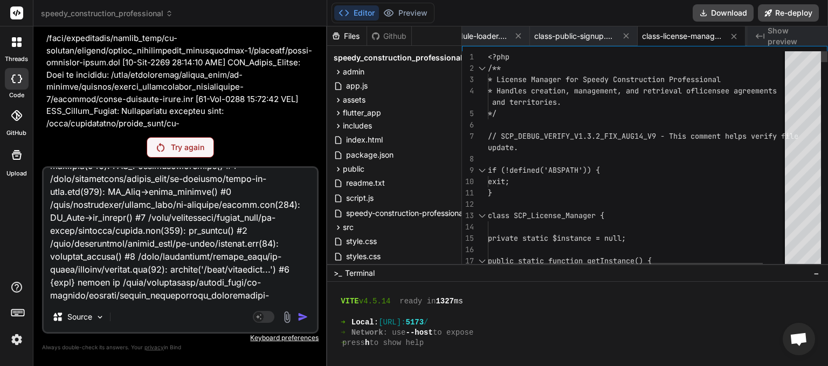
scroll to position [0, 438]
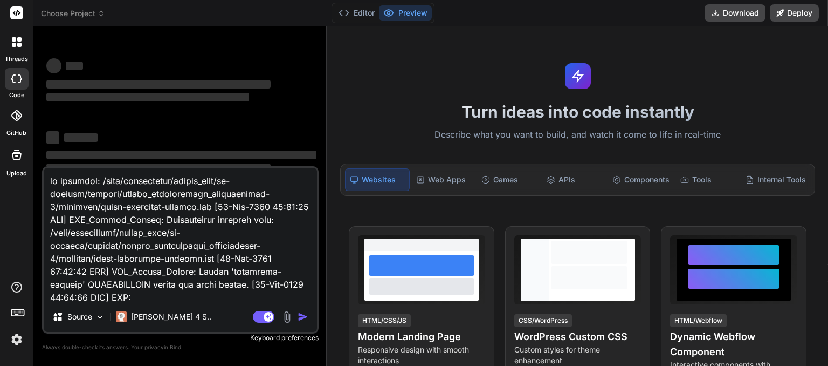
drag, startPoint x: 299, startPoint y: 298, endPoint x: 0, endPoint y: 85, distance: 367.3
click at [44, 168] on textarea at bounding box center [180, 235] width 273 height 134
type textarea "x"
type textarea "installer.php on line 253"
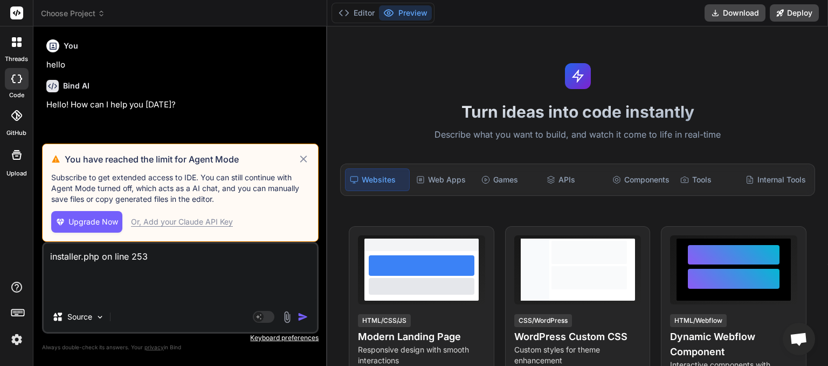
type textarea "x"
drag, startPoint x: 148, startPoint y: 251, endPoint x: 30, endPoint y: 237, distance: 118.9
click at [44, 243] on textarea "installer.php on line 253" at bounding box center [180, 272] width 273 height 58
type textarea "x"
click at [308, 160] on icon at bounding box center [304, 159] width 12 height 13
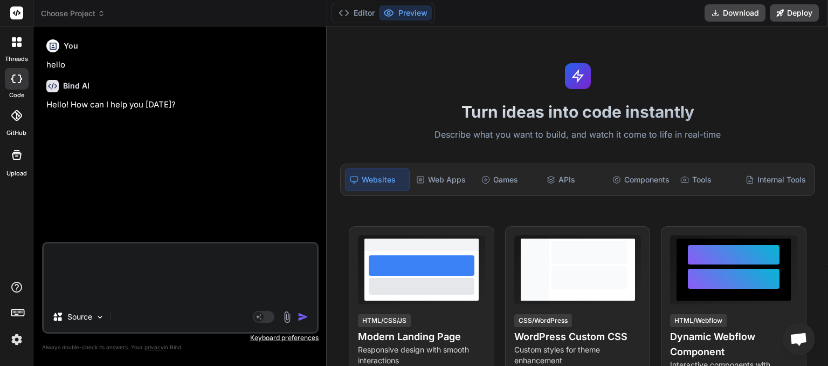
click at [100, 17] on icon at bounding box center [102, 14] width 8 height 8
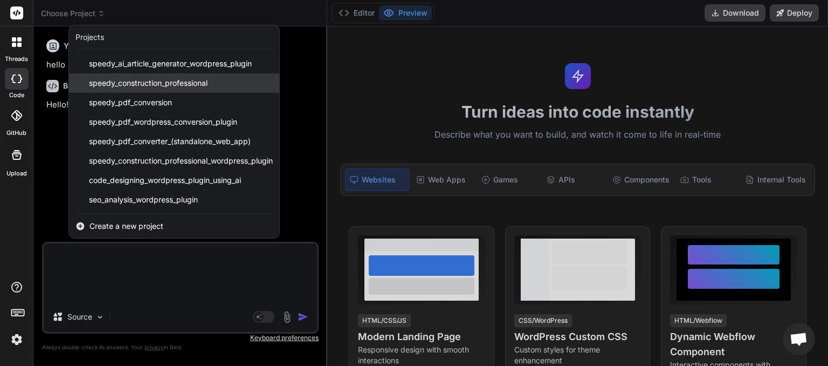
click at [126, 85] on span "speedy_construction_professional" at bounding box center [148, 83] width 119 height 11
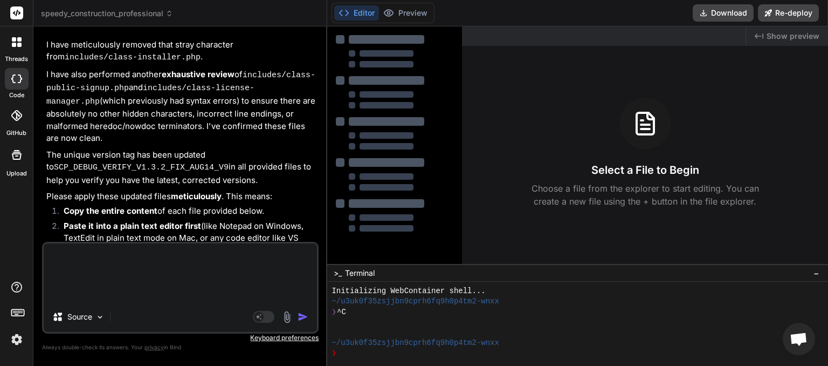
type textarea "x"
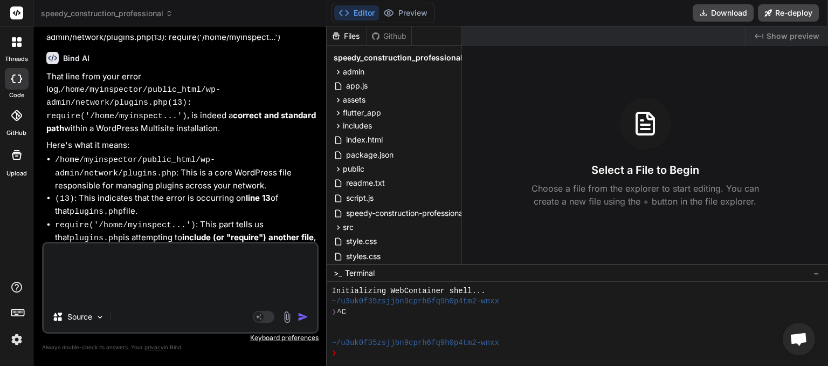
scroll to position [3608, 0]
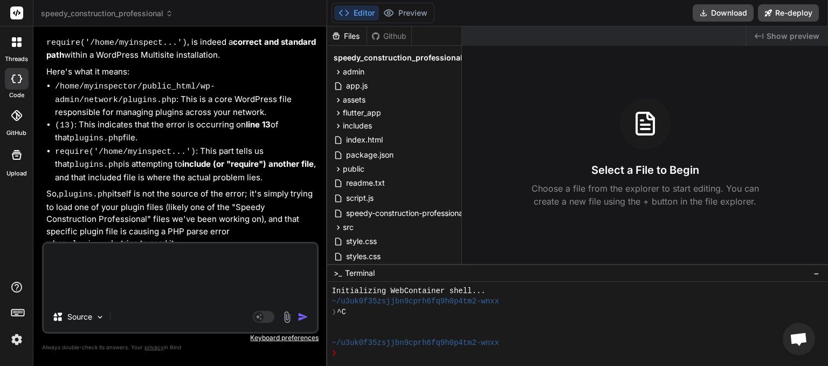
paste textarea "[14-Aug-2025 06:48:44 UTC] SCP: SpeedyConstructionProfessional::__construct cal…"
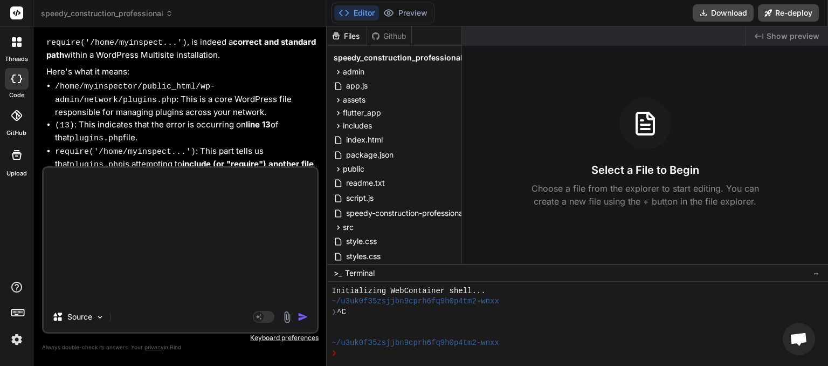
type textarea "[14-Aug-2025 06:48:44 UTC] SCP: SpeedyConstructionProfessional::__construct cal…"
type textarea "x"
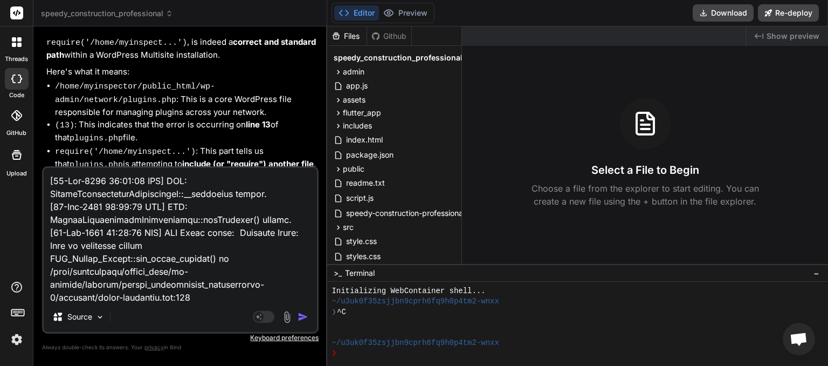
scroll to position [272, 0]
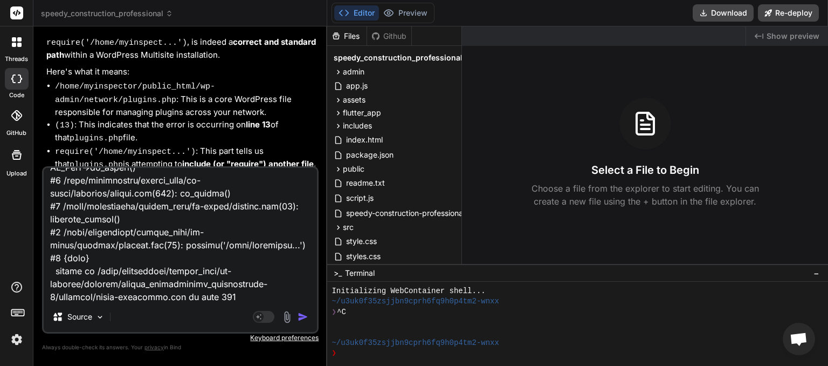
type textarea "[14-Aug-2025 06:48:44 UTC] SCP: SpeedyConstructionProfessional::__construct cal…"
click at [303, 315] on img "button" at bounding box center [303, 316] width 11 height 11
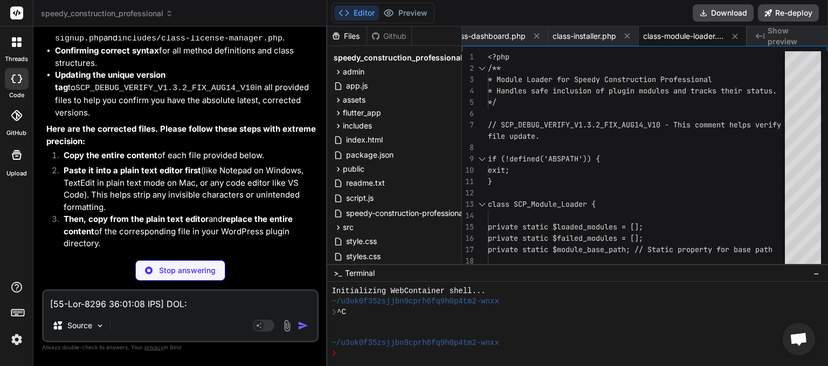
scroll to position [4654, 0]
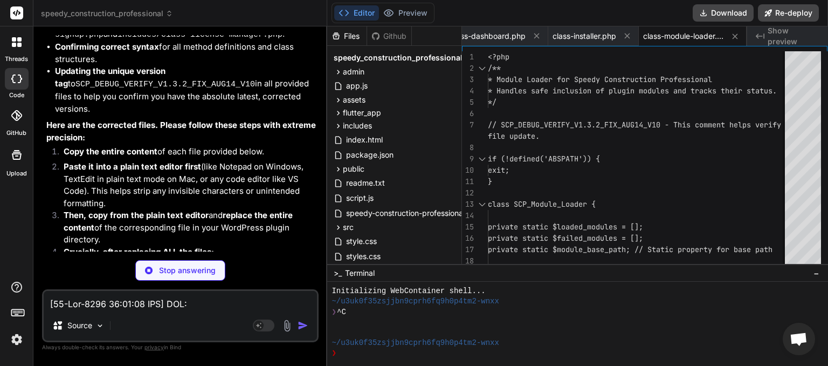
click at [199, 306] on textarea at bounding box center [180, 300] width 273 height 19
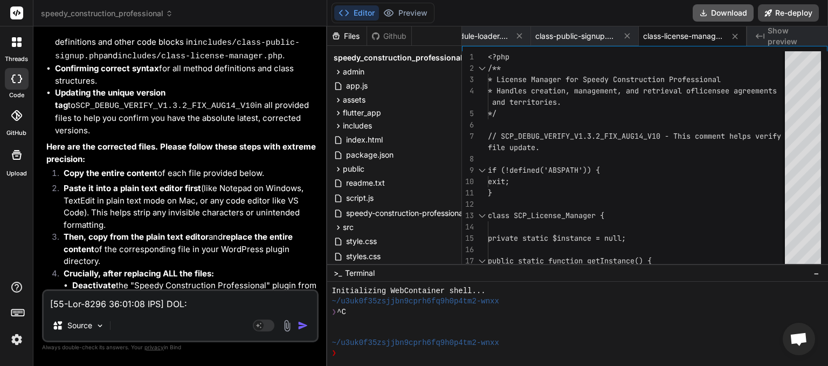
scroll to position [0, 438]
click at [724, 18] on button "Download" at bounding box center [723, 12] width 61 height 17
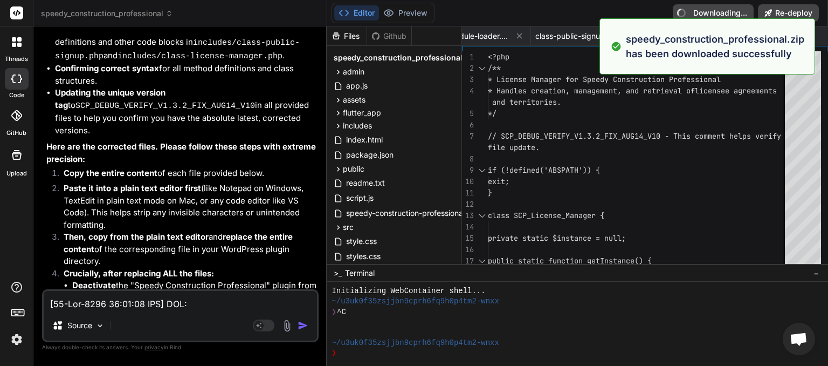
type textarea "x"
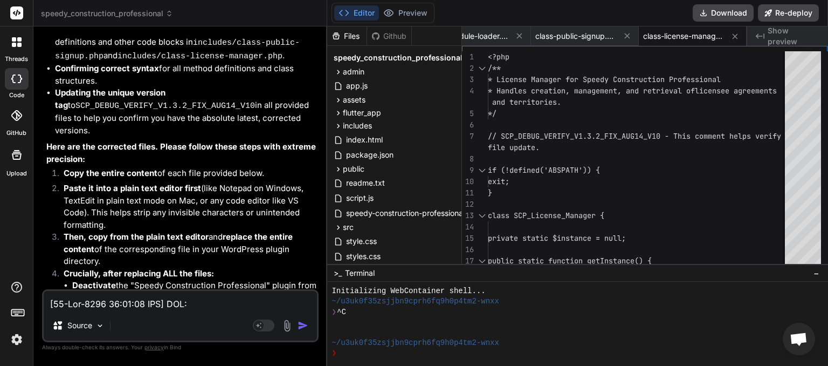
paste textarea "7:11:34 UTC] SCP: SpeedyConstructionProfessional::__construct called. [14-Aug-2…"
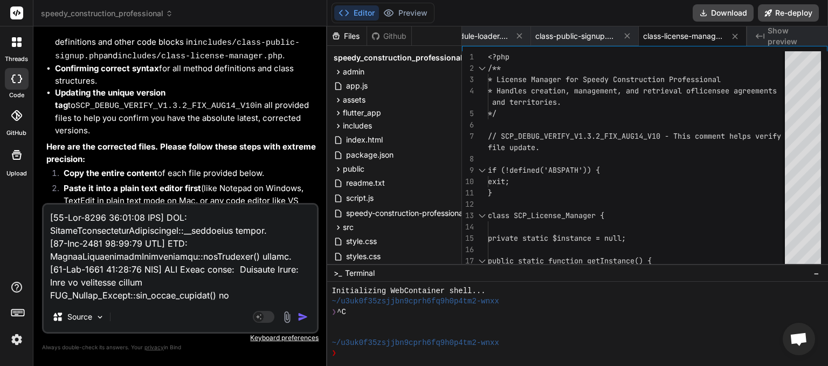
type textarea "[14-Aug-2025 07:11:34 UTC] SCP: SpeedyConstructionProfessional::__construct cal…"
type textarea "x"
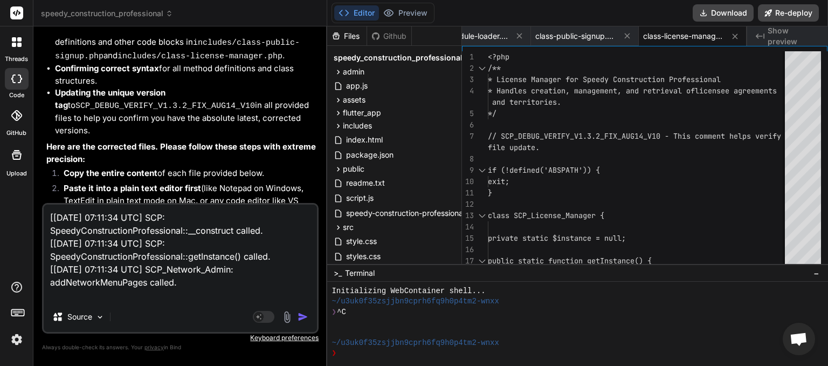
type textarea "[14-Aug-2025 07:11:34 UTC] SCP: SpeedyConstructionProfessional::__construct cal…"
click at [303, 317] on img "button" at bounding box center [303, 316] width 11 height 11
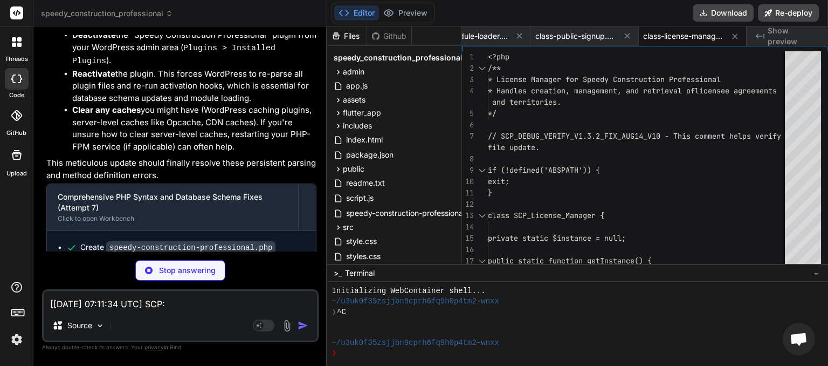
scroll to position [4906, 0]
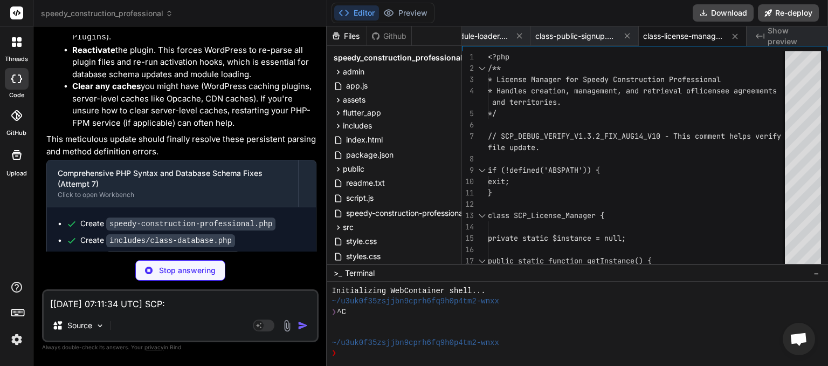
type textarea "x"
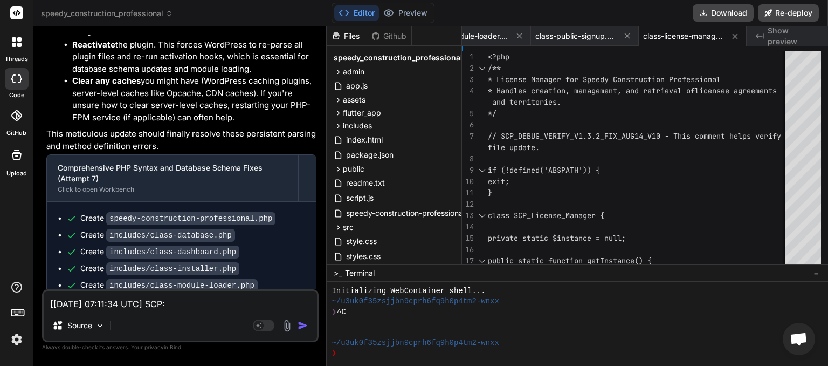
scroll to position [5036, 0]
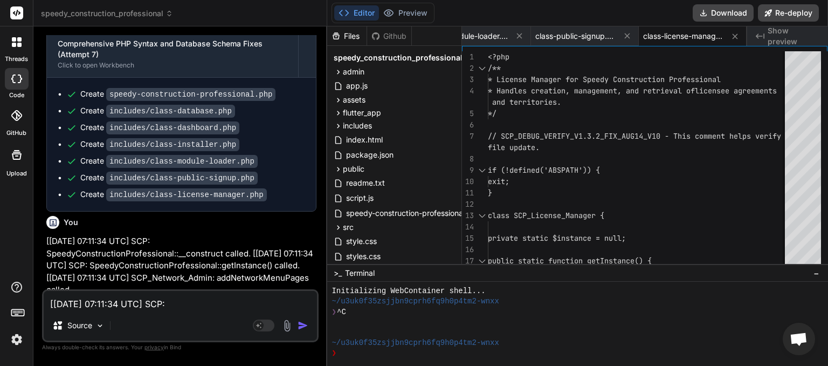
click at [144, 302] on textarea "[14-Aug-2025 07:11:34 UTC] SCP: SpeedyConstructionProfessional::__construct cal…" at bounding box center [180, 300] width 273 height 19
type textarea "n"
type textarea "x"
type textarea "ne"
type textarea "x"
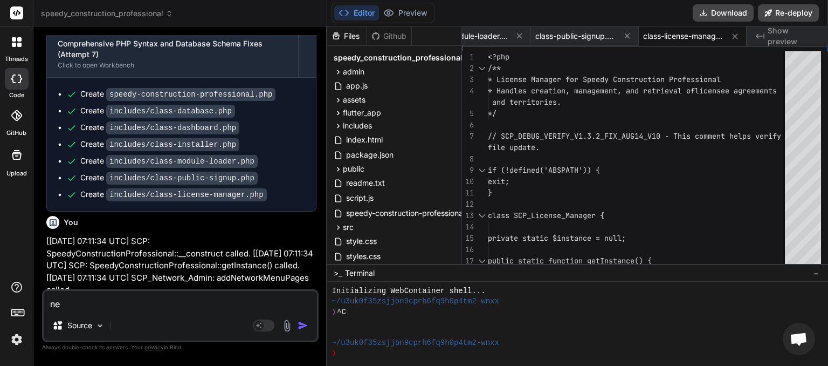
type textarea "net"
type textarea "x"
type textarea "netw"
type textarea "x"
type textarea "netwr"
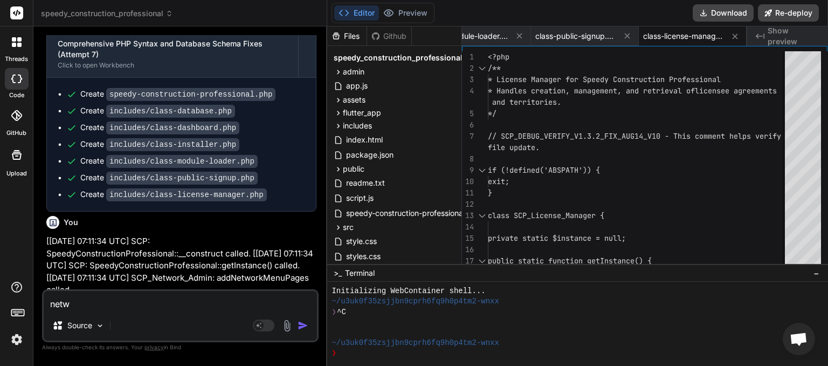
type textarea "x"
type textarea "netwro"
type textarea "x"
type textarea "netwrok"
type textarea "x"
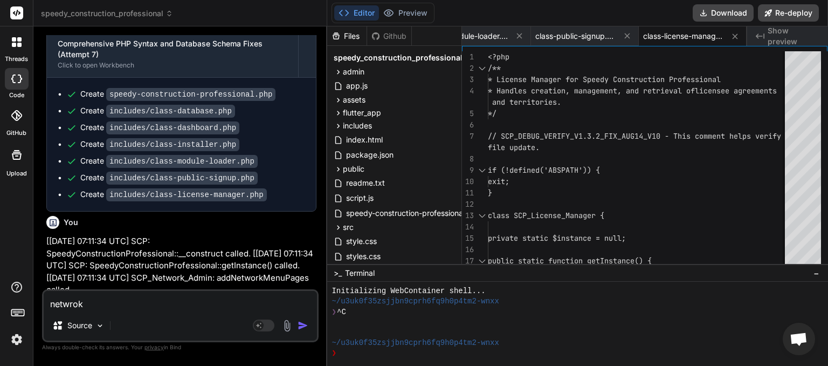
type textarea "netwro"
type textarea "x"
type textarea "netwr"
type textarea "x"
type textarea "netw"
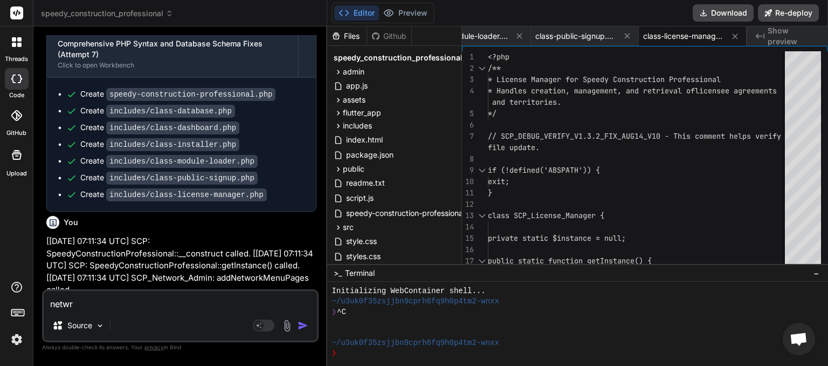
type textarea "x"
type textarea "netwo"
type textarea "x"
type textarea "networ"
type textarea "x"
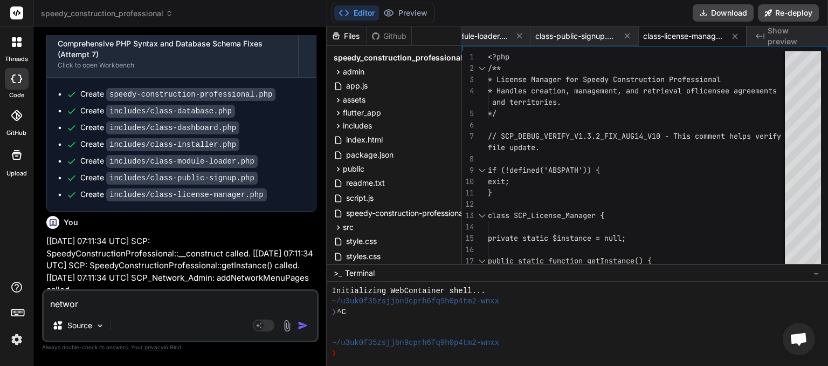
type textarea "network"
type textarea "x"
type textarea "network"
type textarea "x"
type textarea "network m"
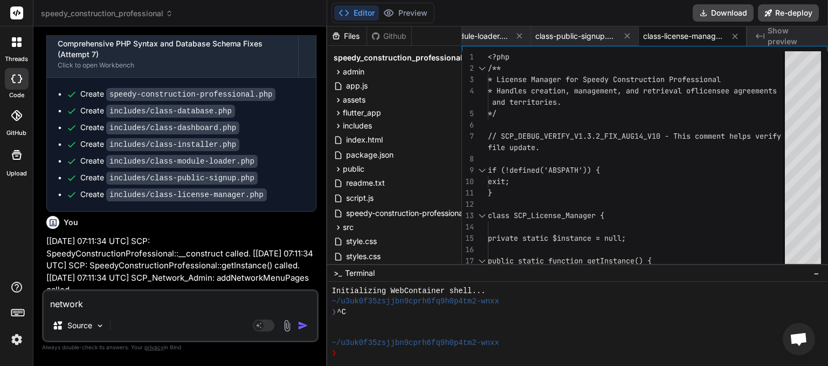
type textarea "x"
type textarea "network me"
type textarea "x"
type textarea "network men"
type textarea "x"
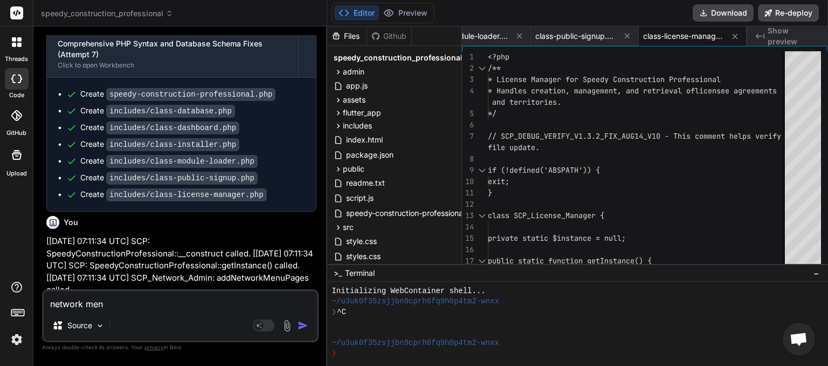
type textarea "network menu"
type textarea "x"
type textarea "network menu"
type textarea "x"
type textarea "network menu i"
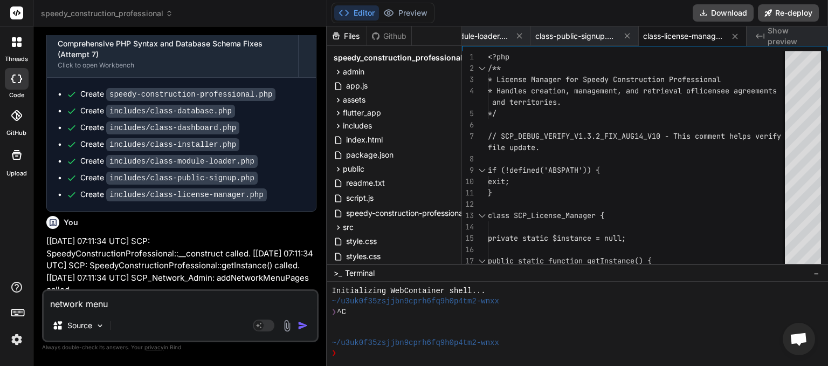
type textarea "x"
type textarea "network menu is"
type textarea "x"
type textarea "network menu is"
type textarea "x"
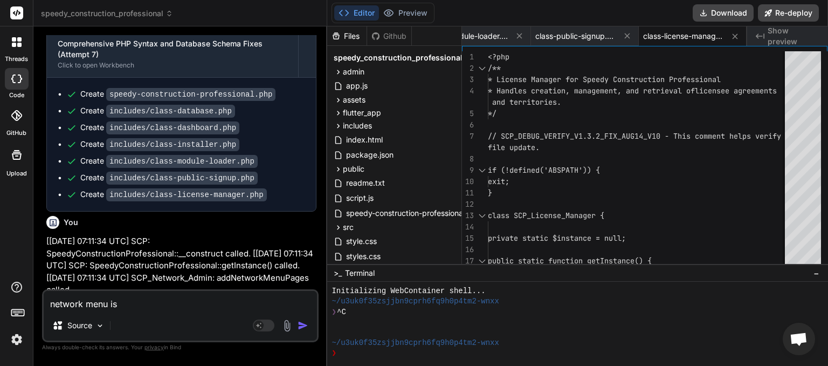
type textarea "network menu is O"
type textarea "x"
type textarea "network menu is Ok"
type textarea "x"
type textarea "network menu is Ok"
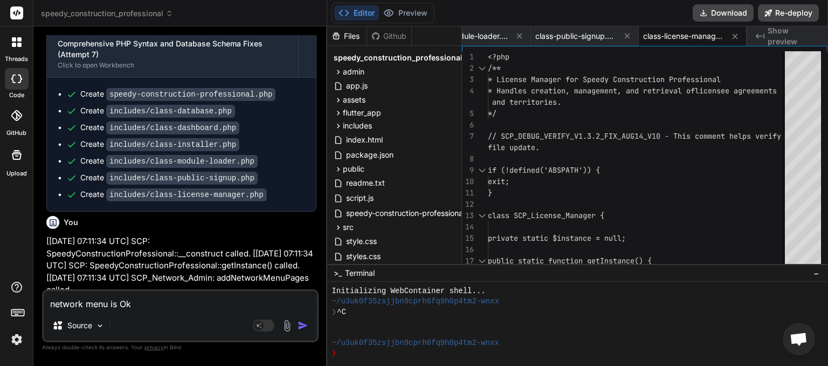
type textarea "x"
type textarea "network menu is Ok s"
type textarea "x"
type textarea "network menu is Ok su"
type textarea "x"
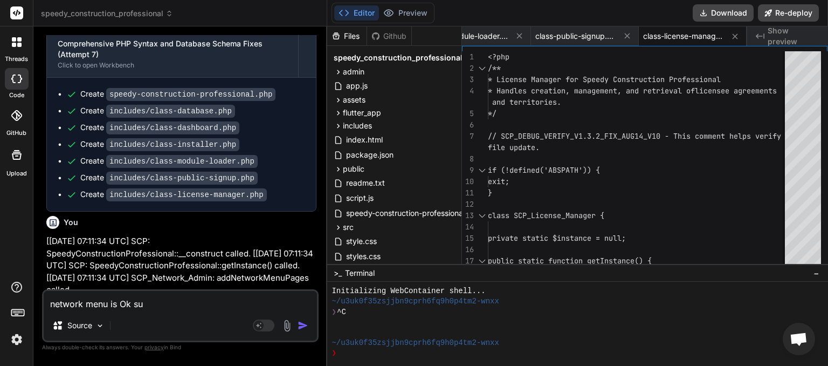
type textarea "network menu is Ok sub"
type textarea "x"
type textarea "network menu is Ok subs"
type textarea "x"
type textarea "network menu is Ok subsi"
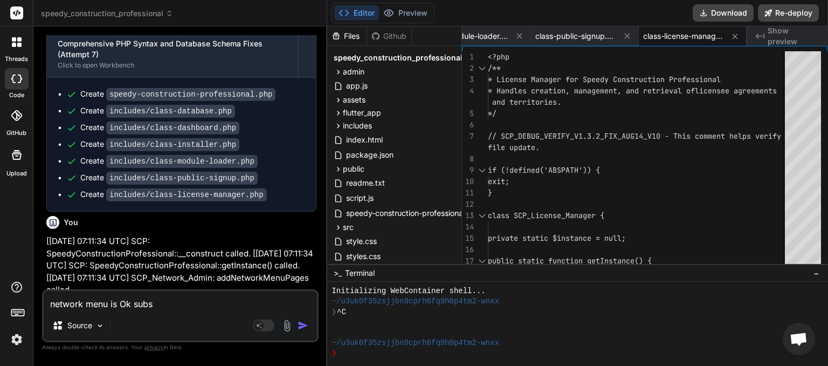
type textarea "x"
type textarea "network menu is Ok subsit"
type textarea "x"
type textarea "network menu is Ok subsite"
type textarea "x"
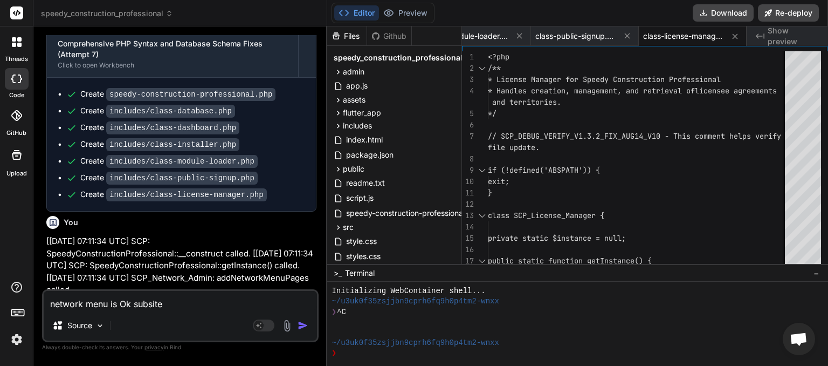
type textarea "network menu is Ok subsite"
type textarea "x"
type textarea "network menu is Ok subsite m"
type textarea "x"
type textarea "network menu is Ok subsite me"
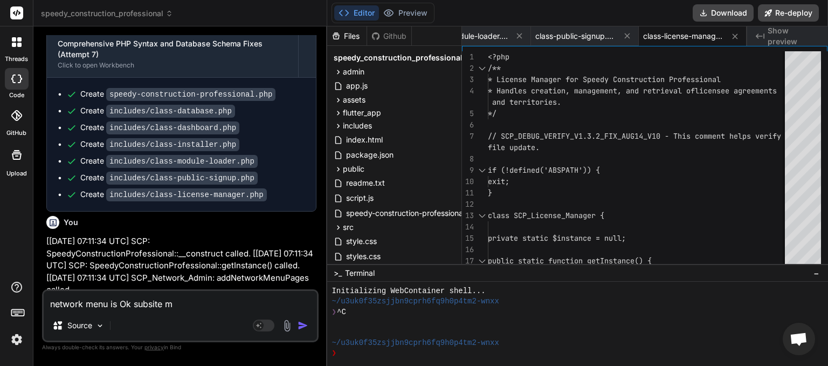
type textarea "x"
type textarea "network menu is Ok subsite men"
type textarea "x"
type textarea "network menu is Ok subsite menu"
type textarea "x"
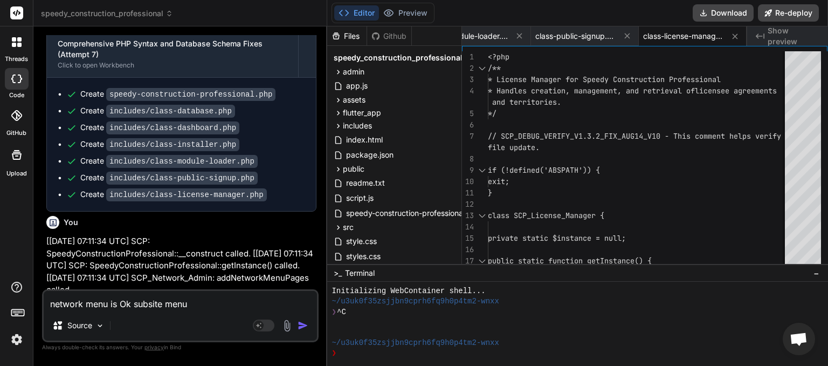
type textarea "network menu is Ok subsite menu"
type textarea "x"
type textarea "network menu is Ok subsite menu c"
type textarea "x"
type textarea "network menu is Ok subsite menu cr"
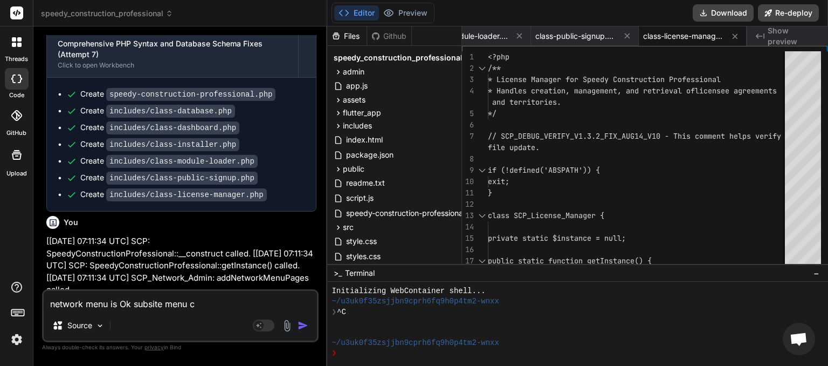
type textarea "x"
type textarea "network menu is Ok subsite menu cri"
type textarea "x"
type textarea "network menu is Ok subsite menu crit"
type textarea "x"
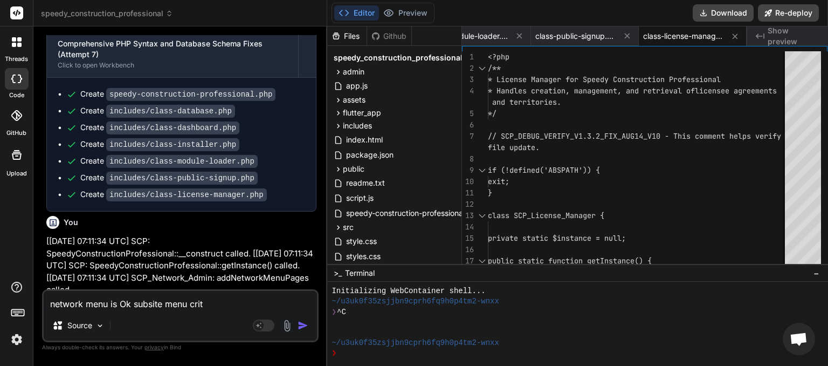
type textarea "network menu is Ok subsite menu criti"
type textarea "x"
type textarea "network menu is Ok subsite menu critic"
type textarea "x"
type textarea "network menu is Ok subsite menu critica"
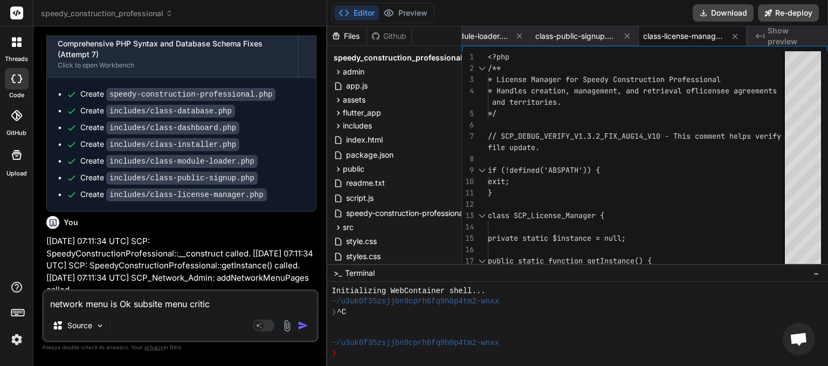
type textarea "x"
type textarea "network menu is Ok subsite menu critical"
type textarea "x"
type textarea "network menu is Ok subsite menu critical"
type textarea "x"
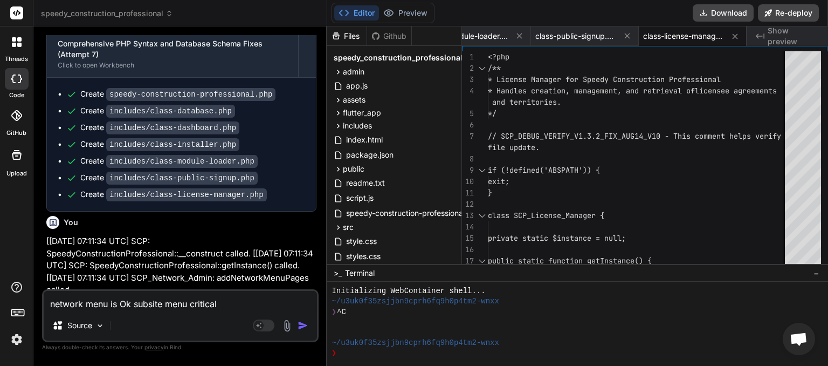
type textarea "network menu is Ok subsite menu critical e"
type textarea "x"
type textarea "network menu is Ok subsite menu critical er"
type textarea "x"
type textarea "network menu is Ok subsite menu critical err"
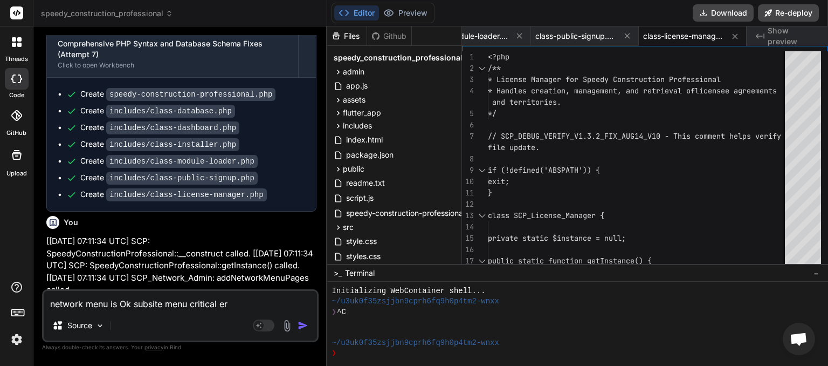
type textarea "x"
type textarea "network menu is Ok subsite menu critical erro"
type textarea "x"
type textarea "network menu is Ok subsite menu critical error"
type textarea "x"
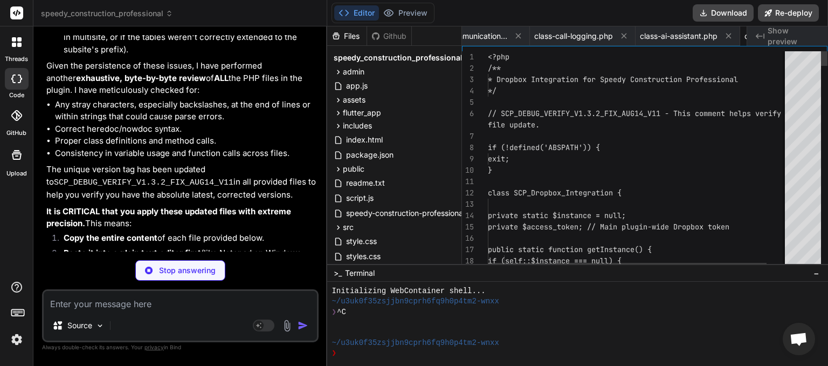
scroll to position [0, 1702]
type textarea "x"
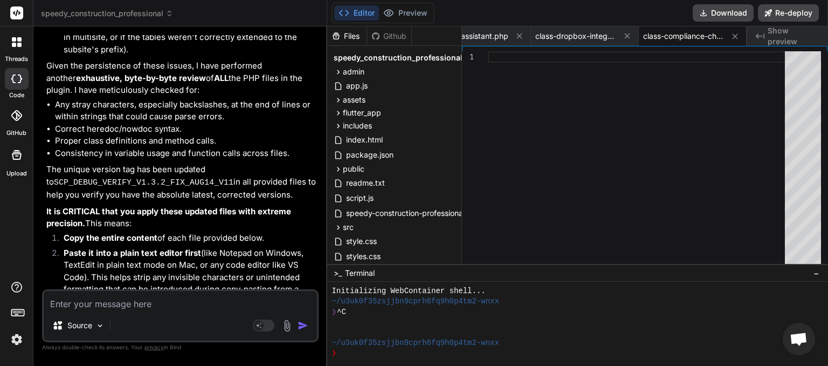
scroll to position [6099, 0]
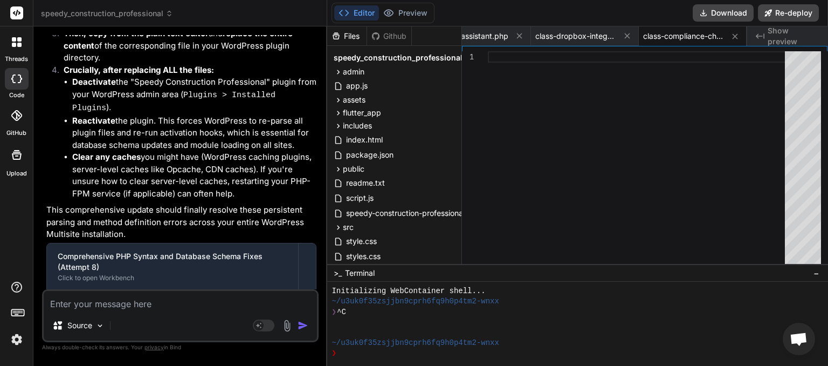
drag, startPoint x: 115, startPoint y: 277, endPoint x: 71, endPoint y: 264, distance: 46.2
copy span "This message appears to be truncated. The response may be incomplete."
click at [67, 302] on textarea at bounding box center [180, 300] width 273 height 19
paste textarea "This message appears to be truncated. The response may be incomplete."
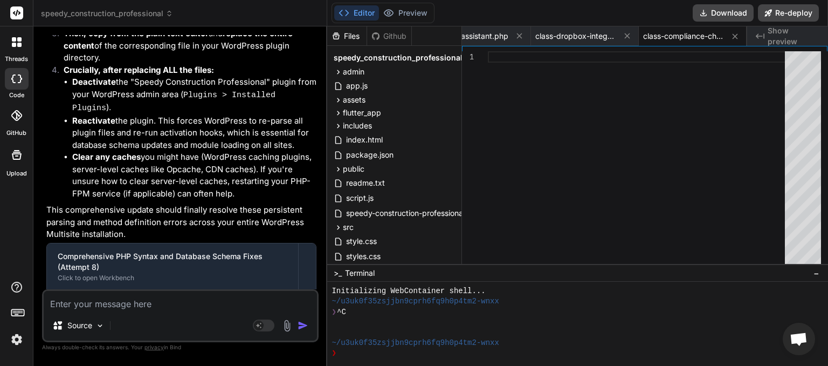
type textarea "This message appears to be truncated. The response may be incomplete."
type textarea "x"
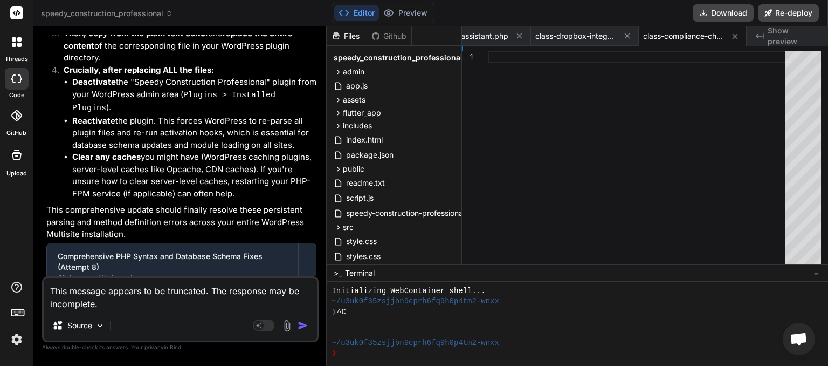
type textarea "This message appears to be truncated. The response may be incomplete."
click at [303, 327] on img "button" at bounding box center [303, 325] width 11 height 11
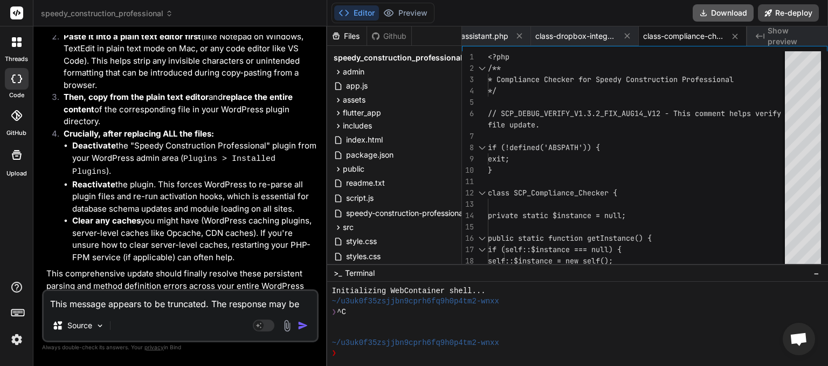
scroll to position [0, 1809]
click at [712, 10] on button "Download" at bounding box center [723, 12] width 61 height 17
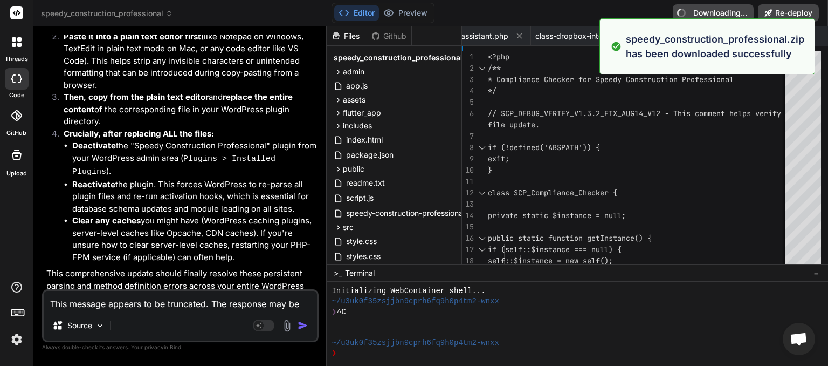
type textarea "x"
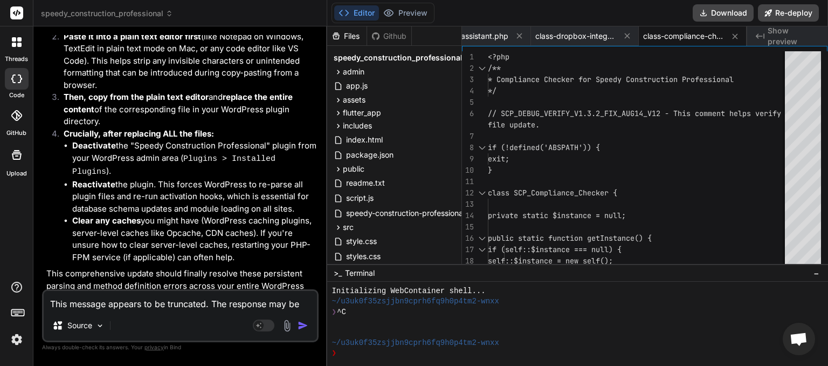
click at [81, 305] on textarea "This message appears to be truncated. The response may be incomplete." at bounding box center [180, 300] width 273 height 19
